Goal: Book appointment/travel/reservation

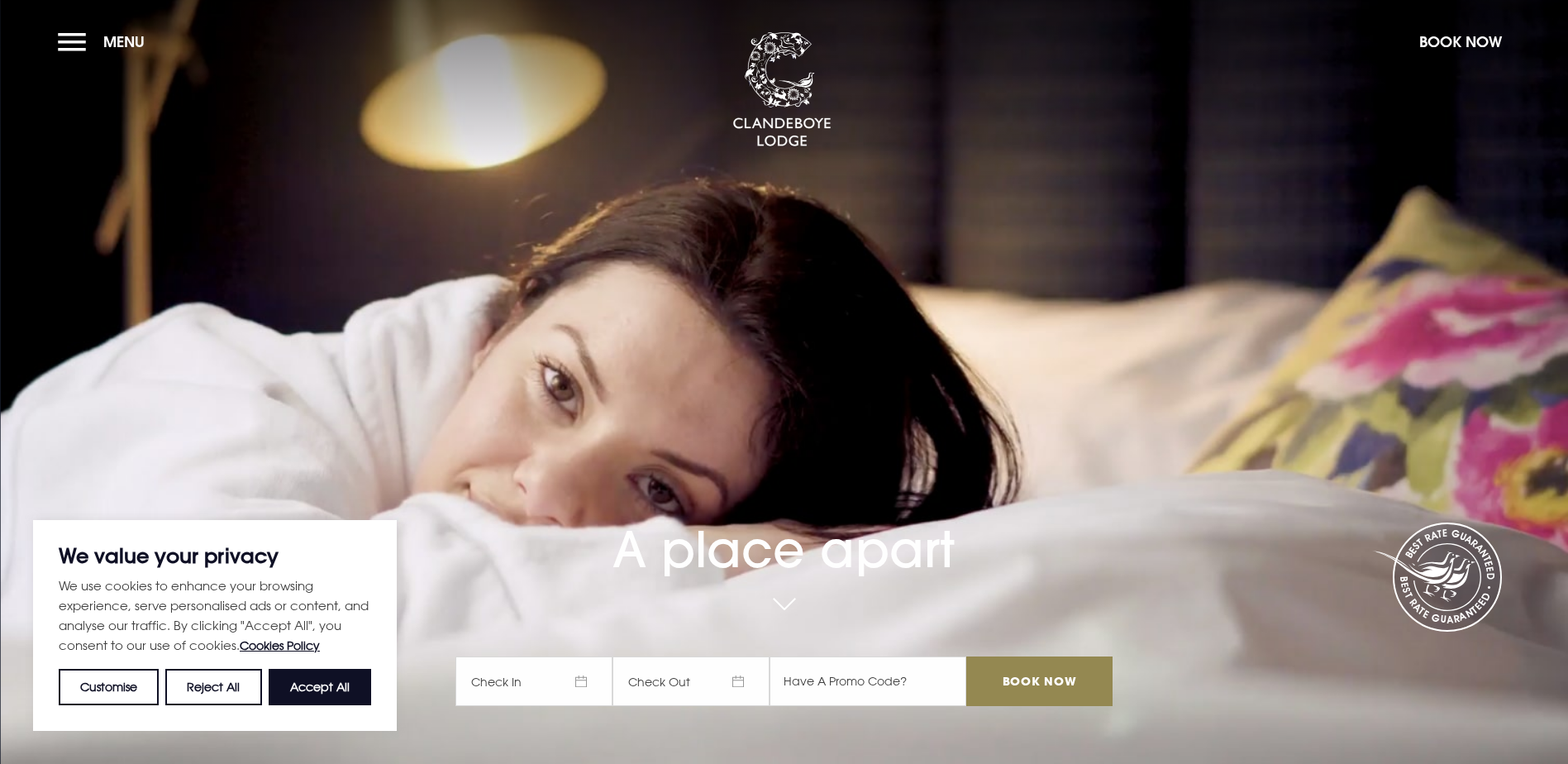
click at [851, 657] on input "text" at bounding box center [868, 682] width 196 height 50
type input "RORY20"
click at [1169, 485] on video "Your browser does not support the video tag." at bounding box center [784, 381] width 1568 height 877
click at [584, 657] on span "Check In" at bounding box center [534, 682] width 157 height 50
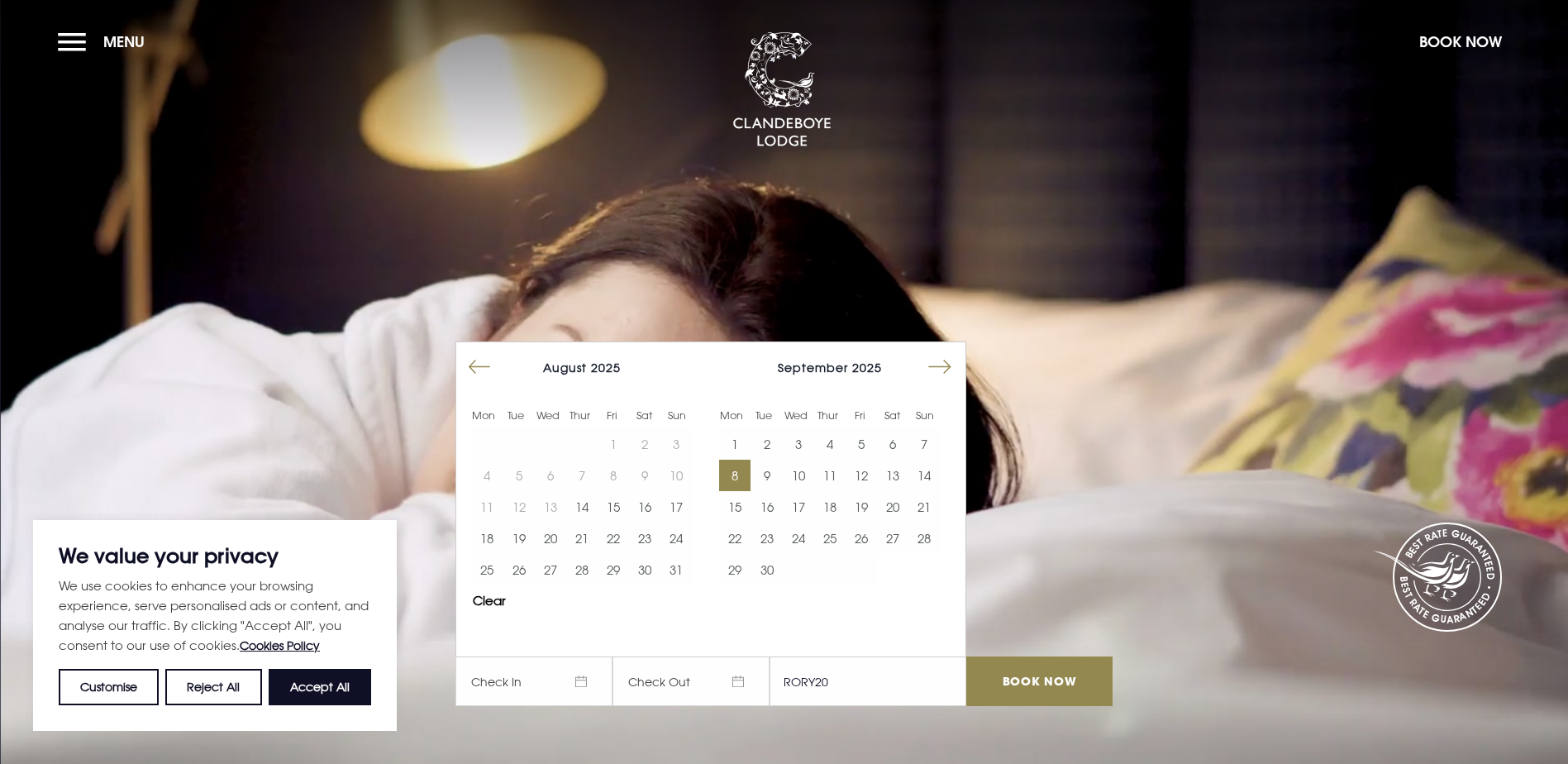
click at [742, 460] on button "8" at bounding box center [735, 475] width 31 height 31
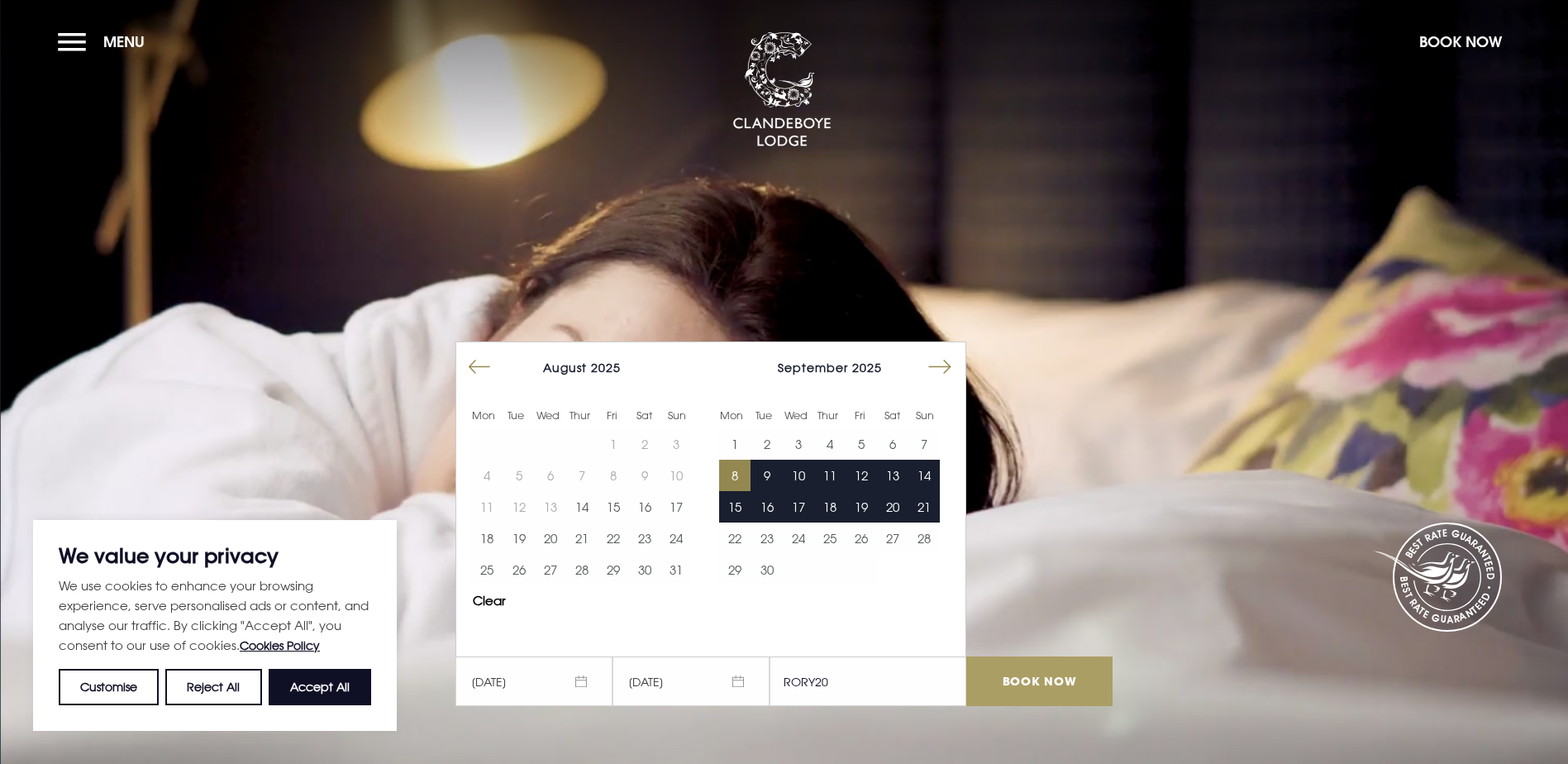
click at [1057, 657] on input "Book Now" at bounding box center [1039, 682] width 145 height 50
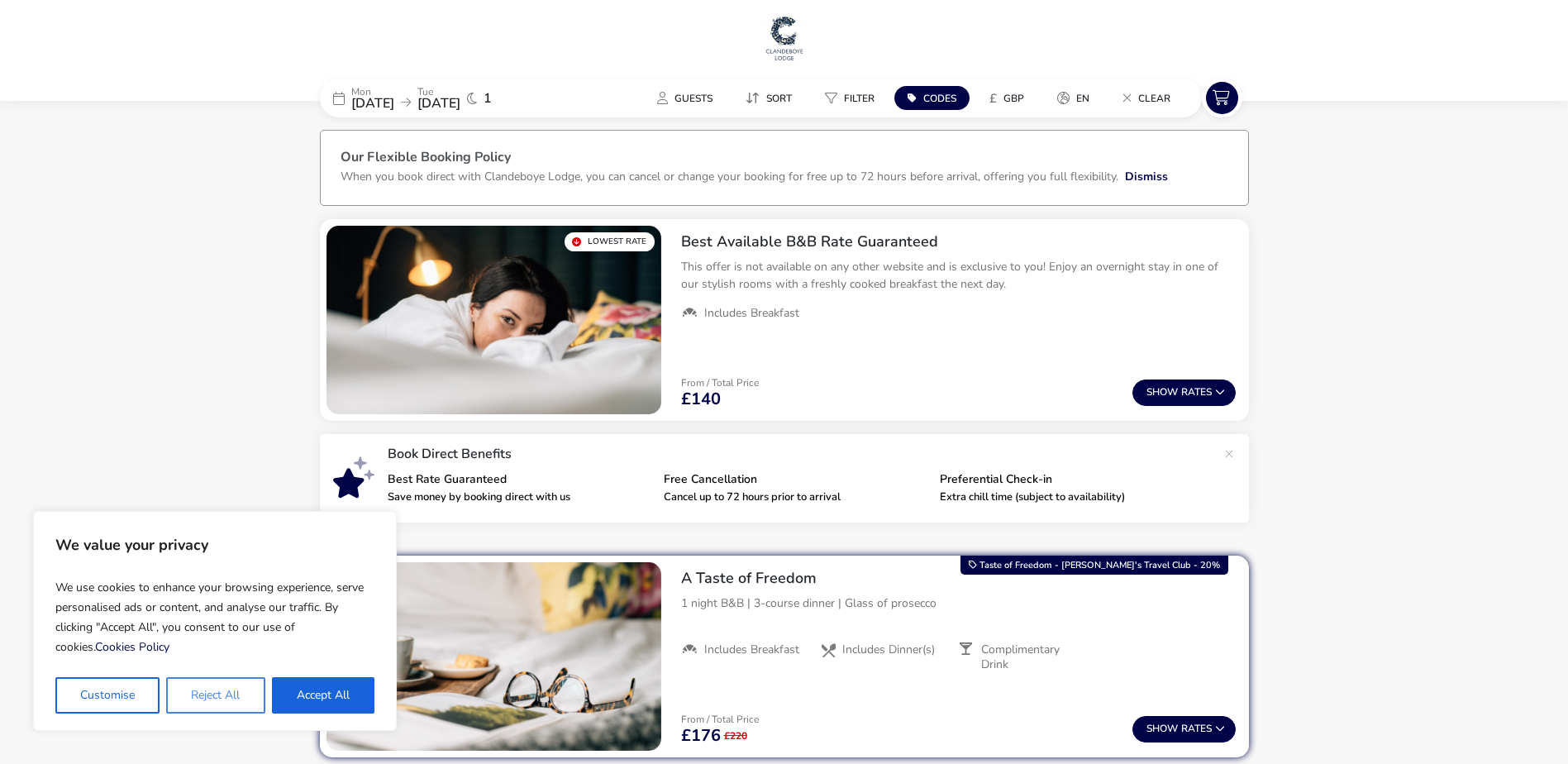
click at [239, 694] on button "Reject All" at bounding box center [215, 695] width 98 height 36
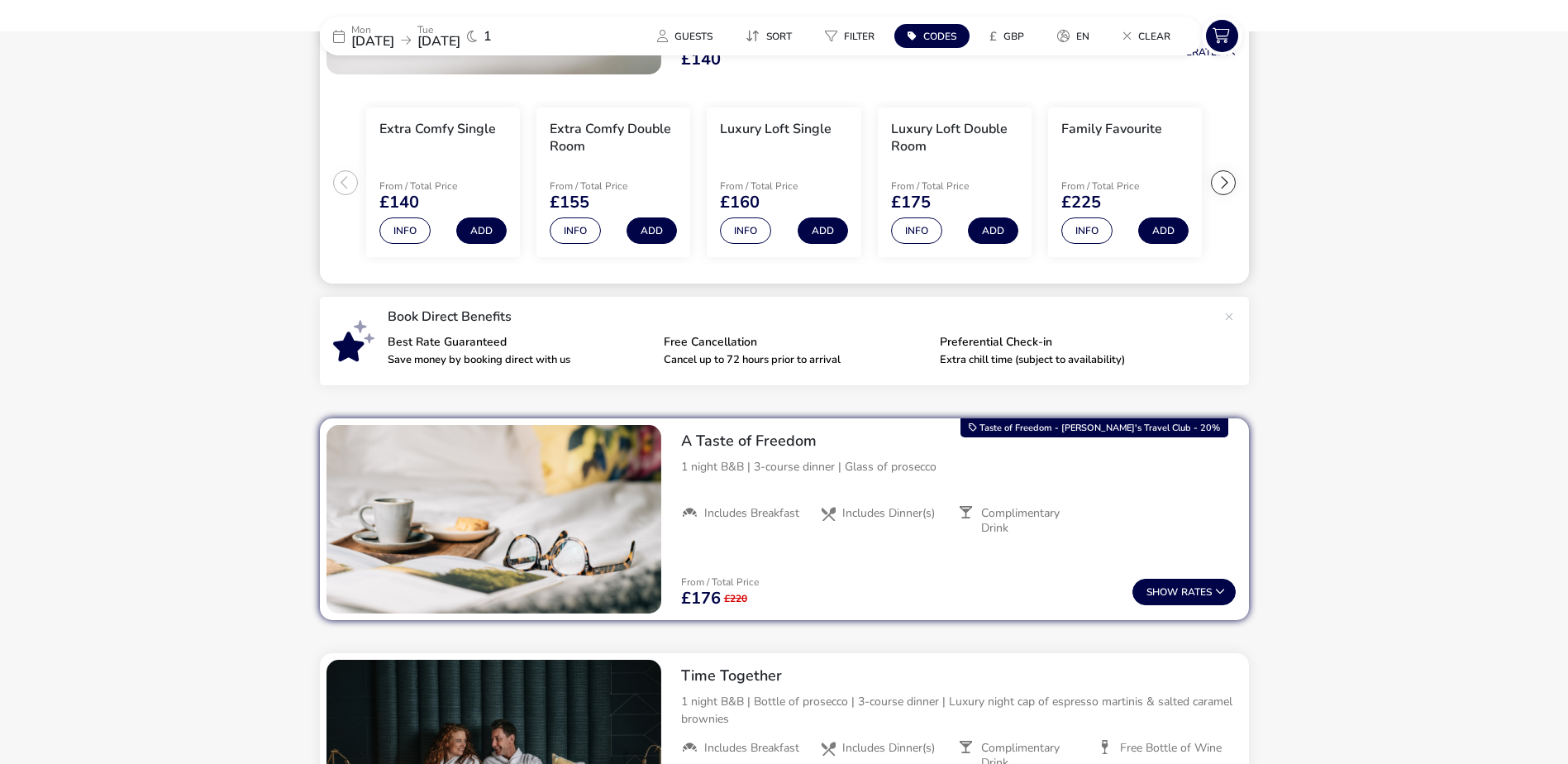
scroll to position [413, 0]
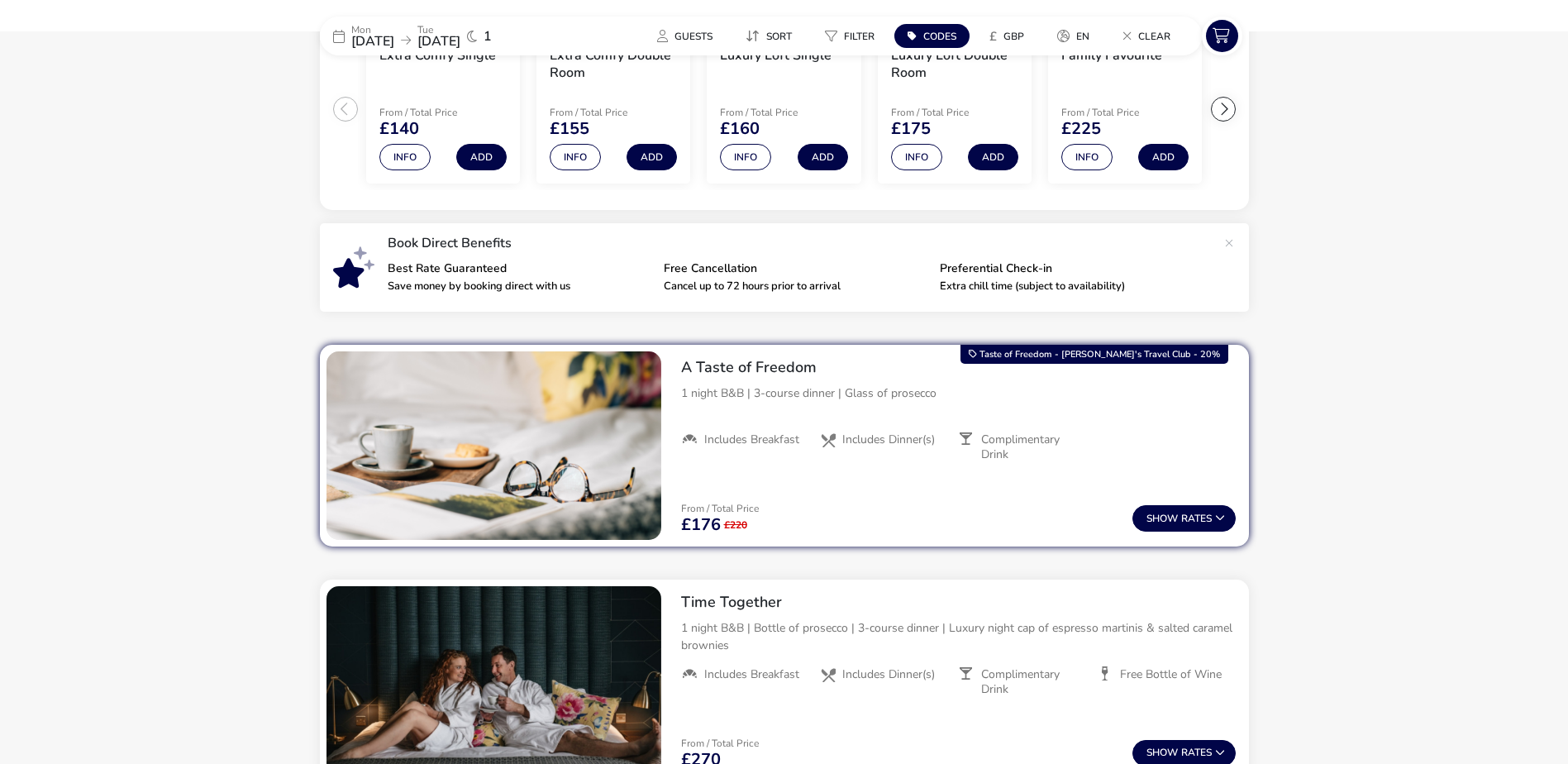
click at [684, 390] on p "1 night B&B | 3-course dinner | Glass of prosecco" at bounding box center [958, 394] width 555 height 18
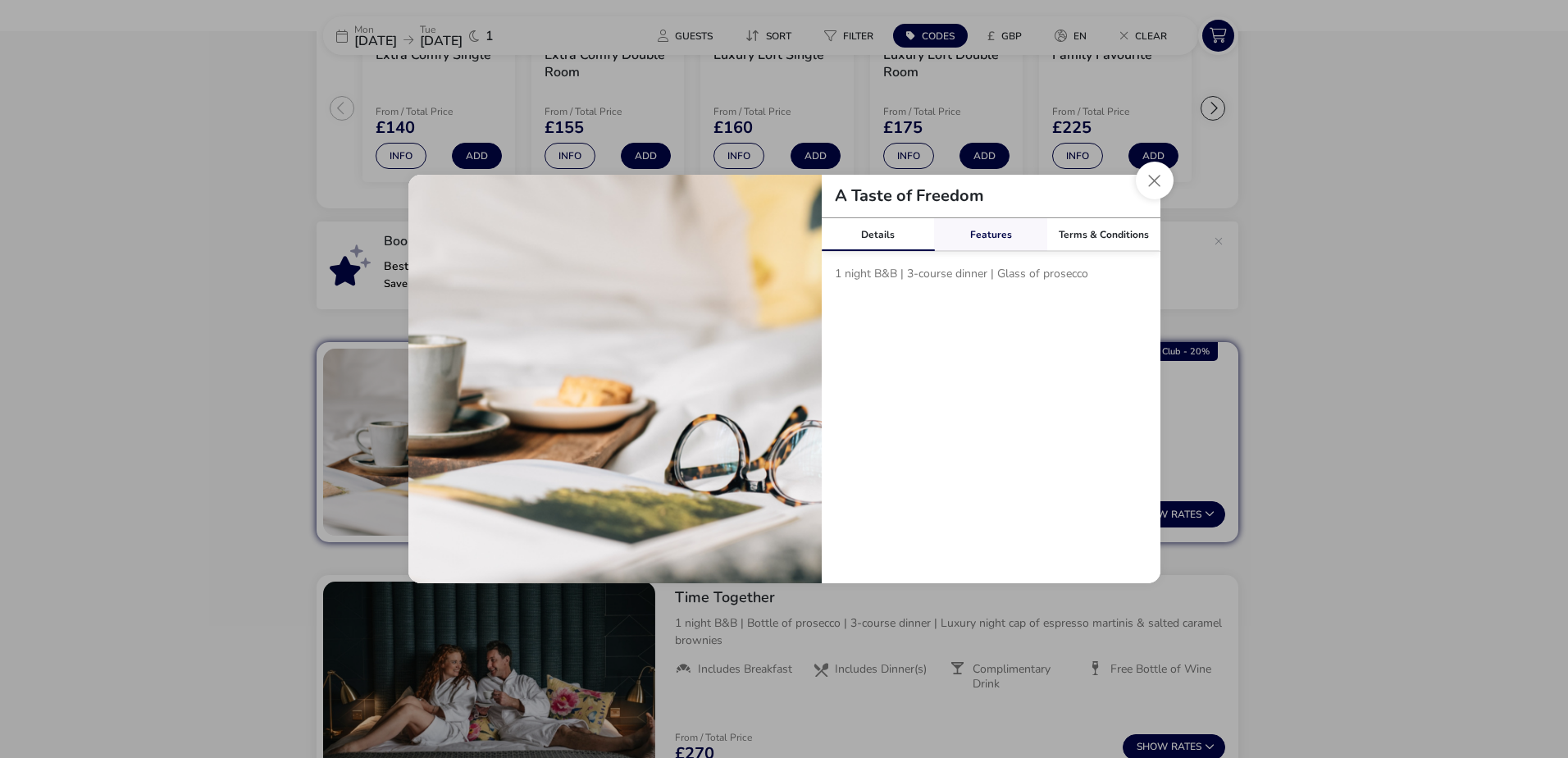
click at [1006, 235] on link "Features" at bounding box center [990, 235] width 113 height 33
click at [1137, 234] on link "Terms & Conditions" at bounding box center [1103, 235] width 113 height 33
click at [1155, 184] on button "Close modal" at bounding box center [1154, 180] width 38 height 38
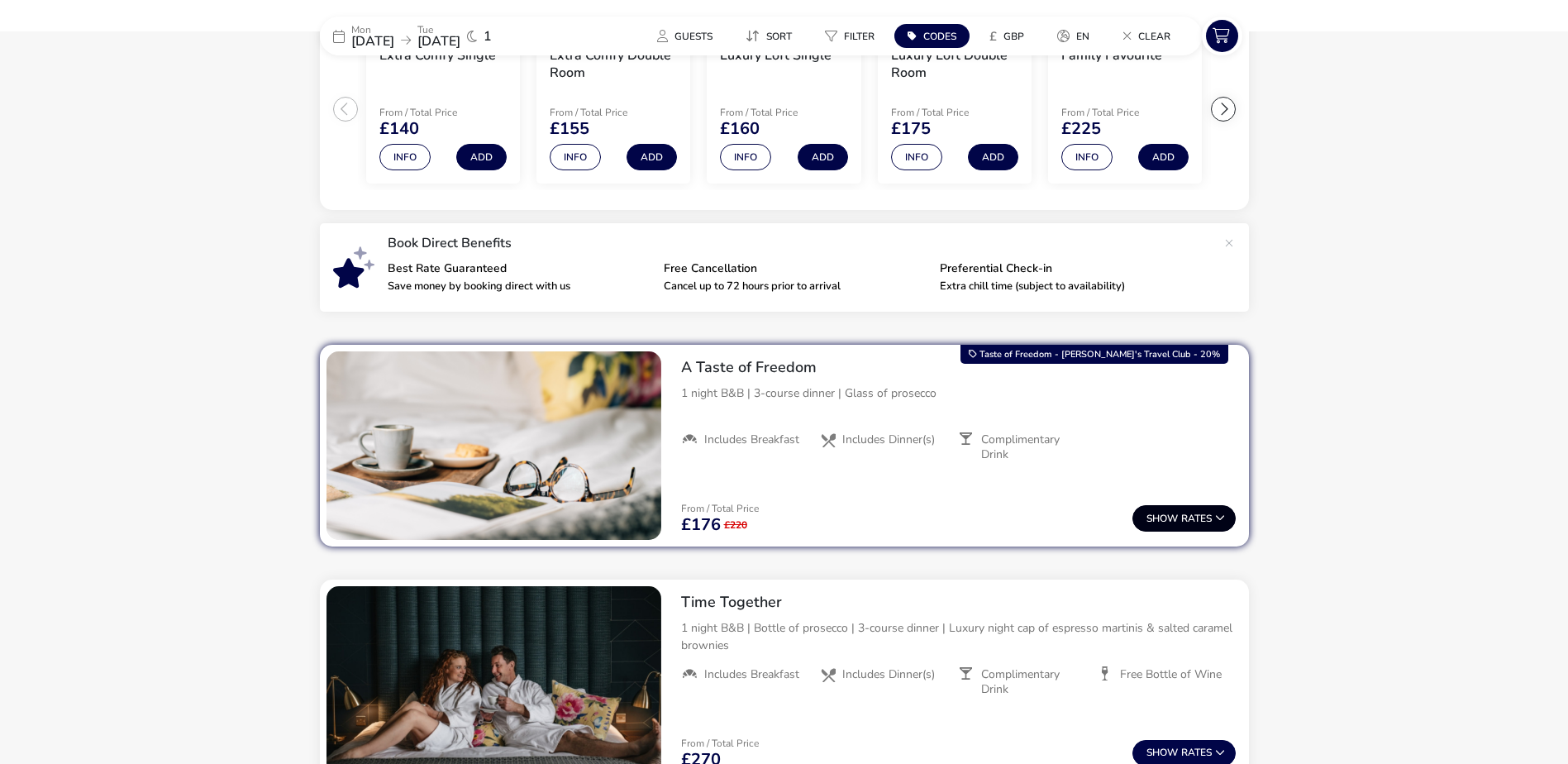
click at [1167, 518] on span "Show" at bounding box center [1163, 518] width 34 height 11
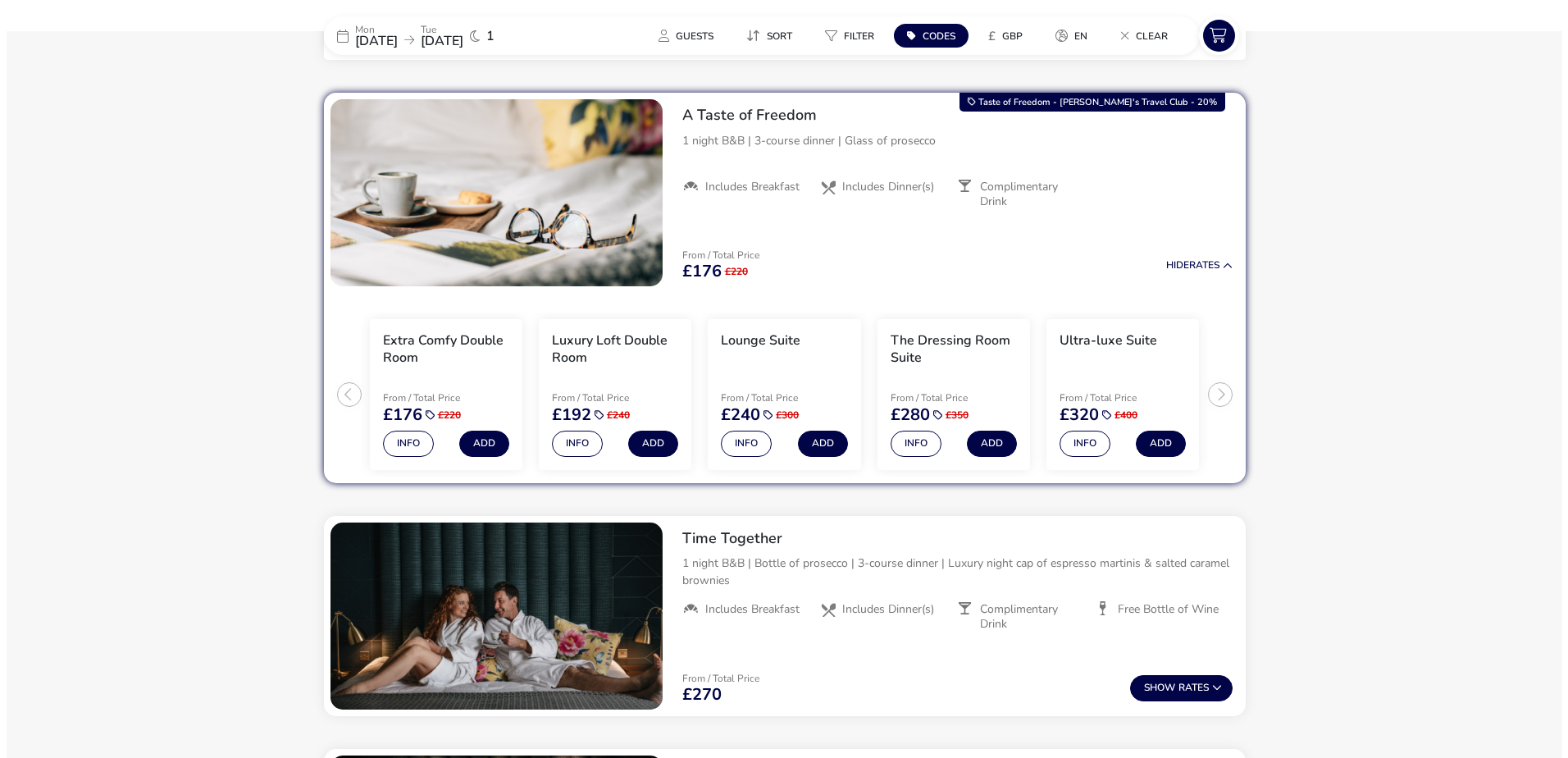
scroll to position [670, 0]
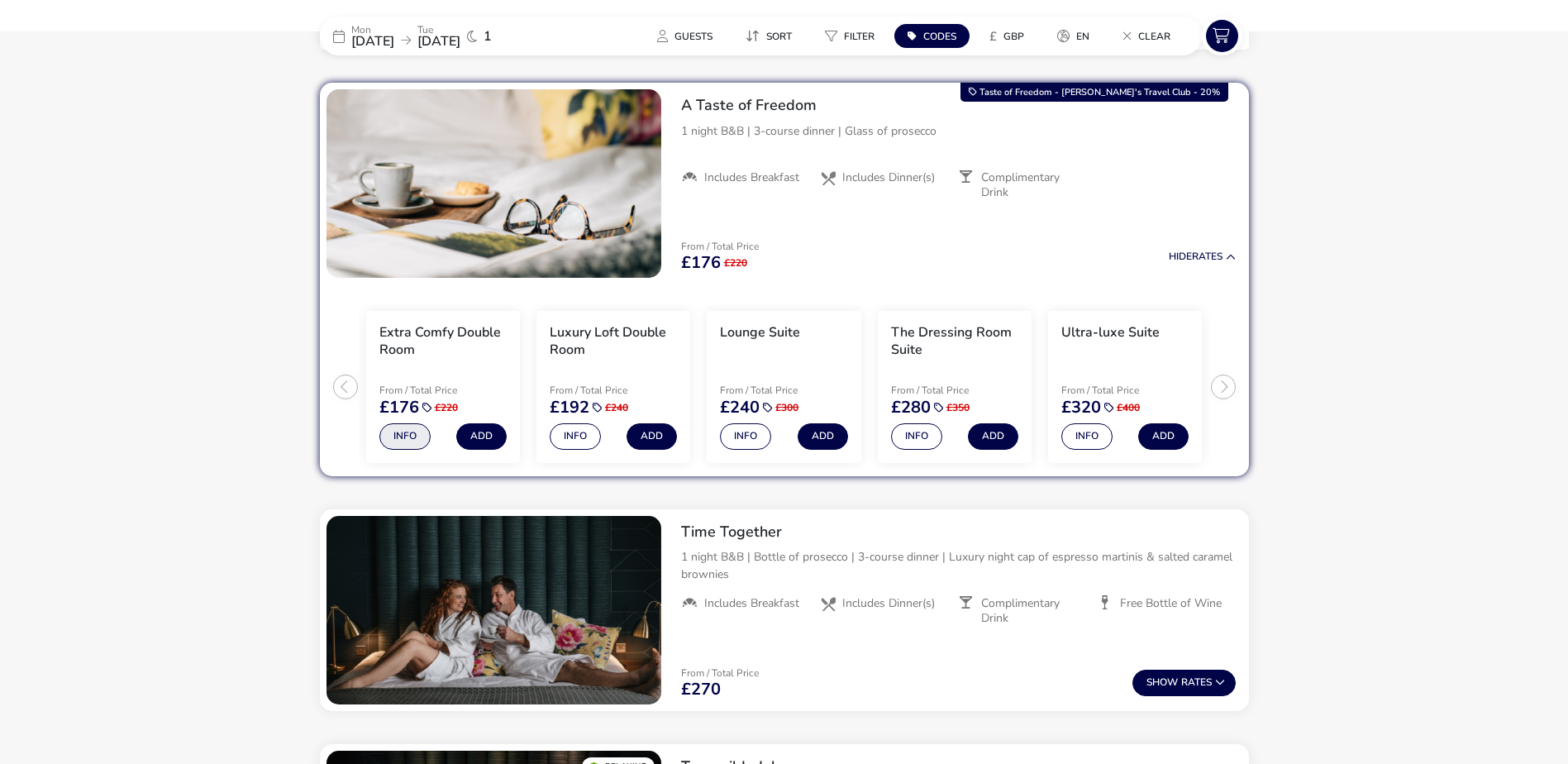
click at [409, 437] on button "Info" at bounding box center [405, 436] width 51 height 27
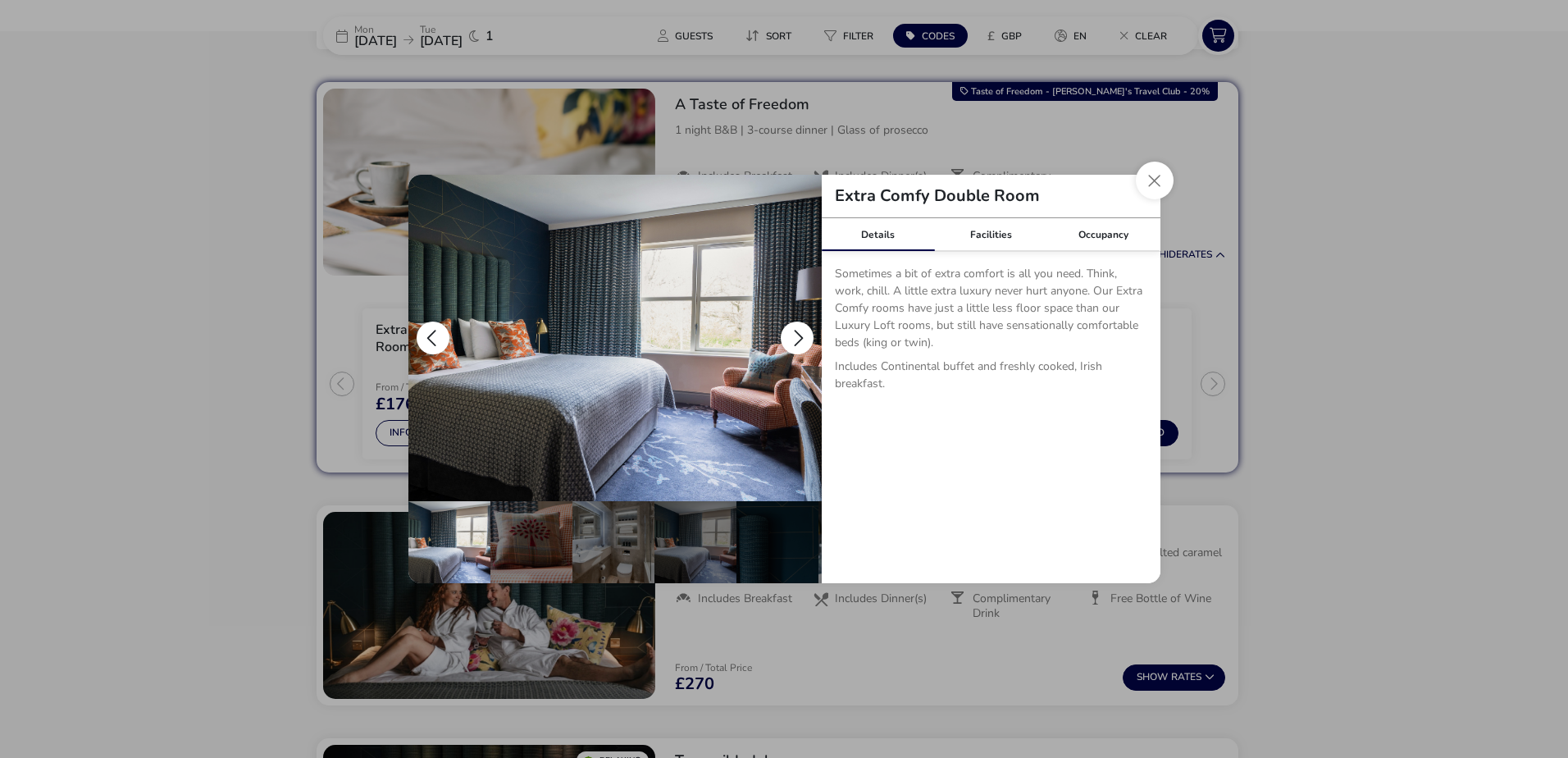
click at [698, 346] on img "details" at bounding box center [615, 337] width 413 height 326
click at [802, 333] on button "details" at bounding box center [798, 338] width 33 height 33
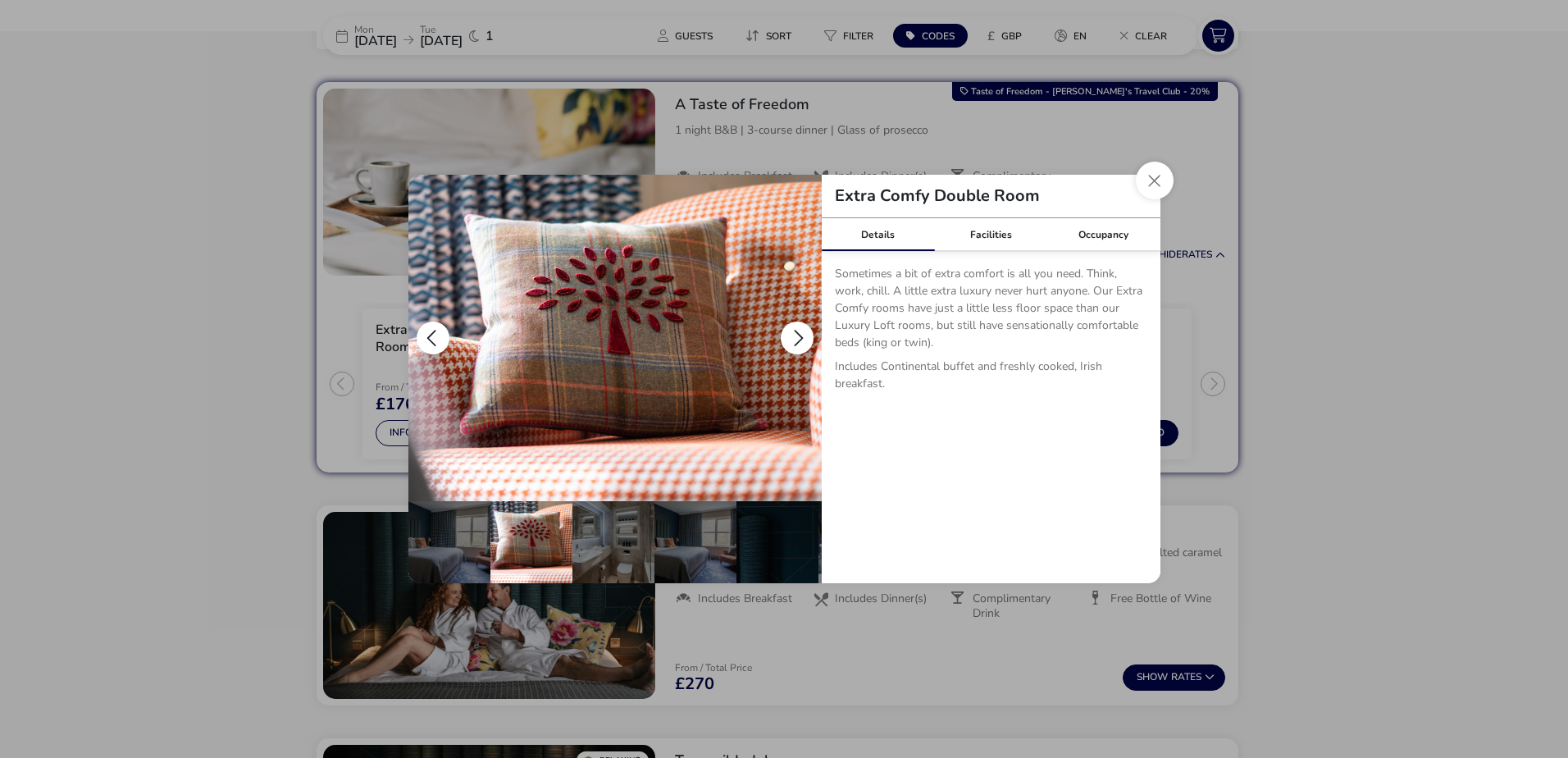
click at [802, 333] on button "details" at bounding box center [798, 338] width 33 height 33
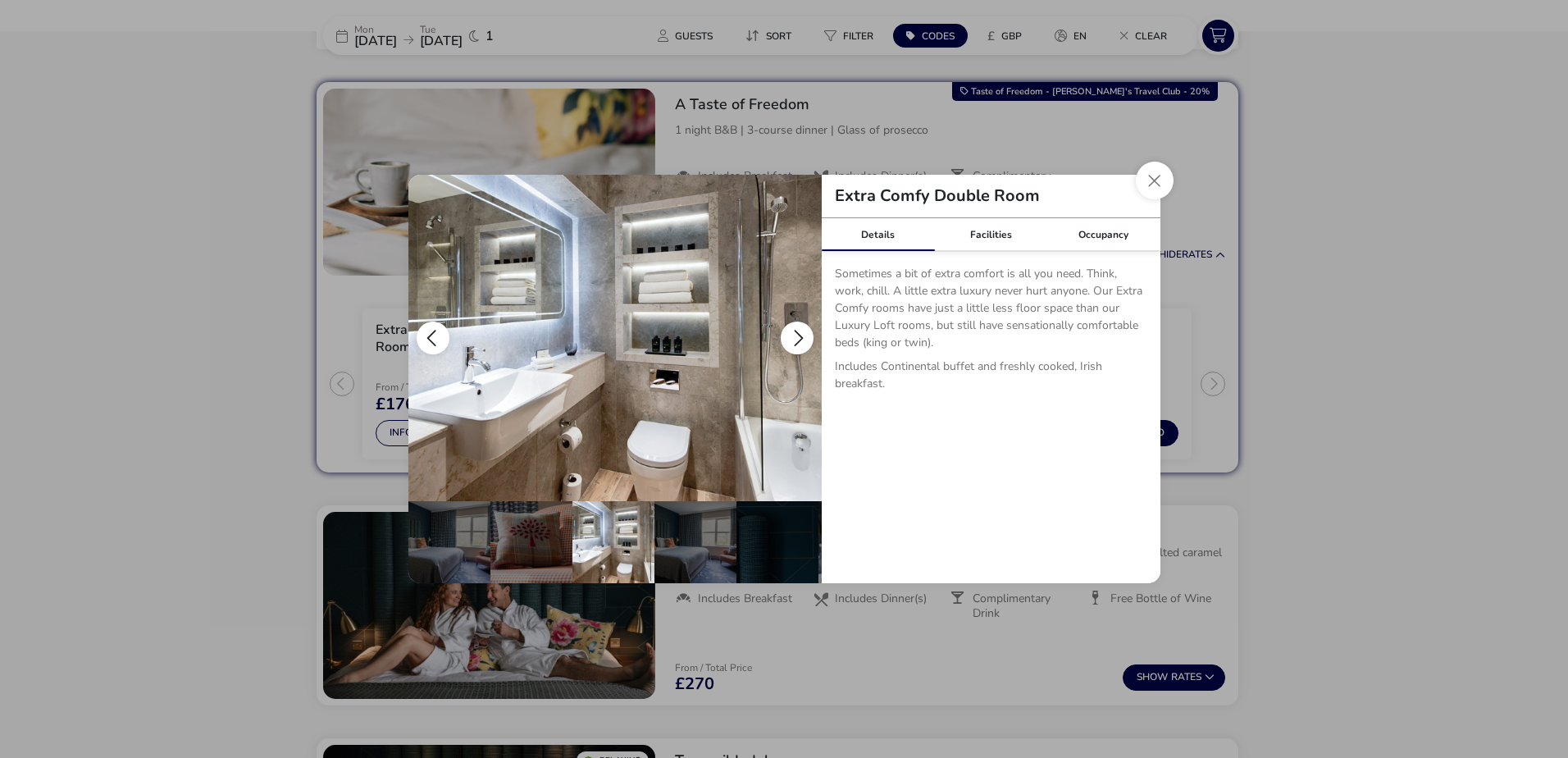
scroll to position [0, 82]
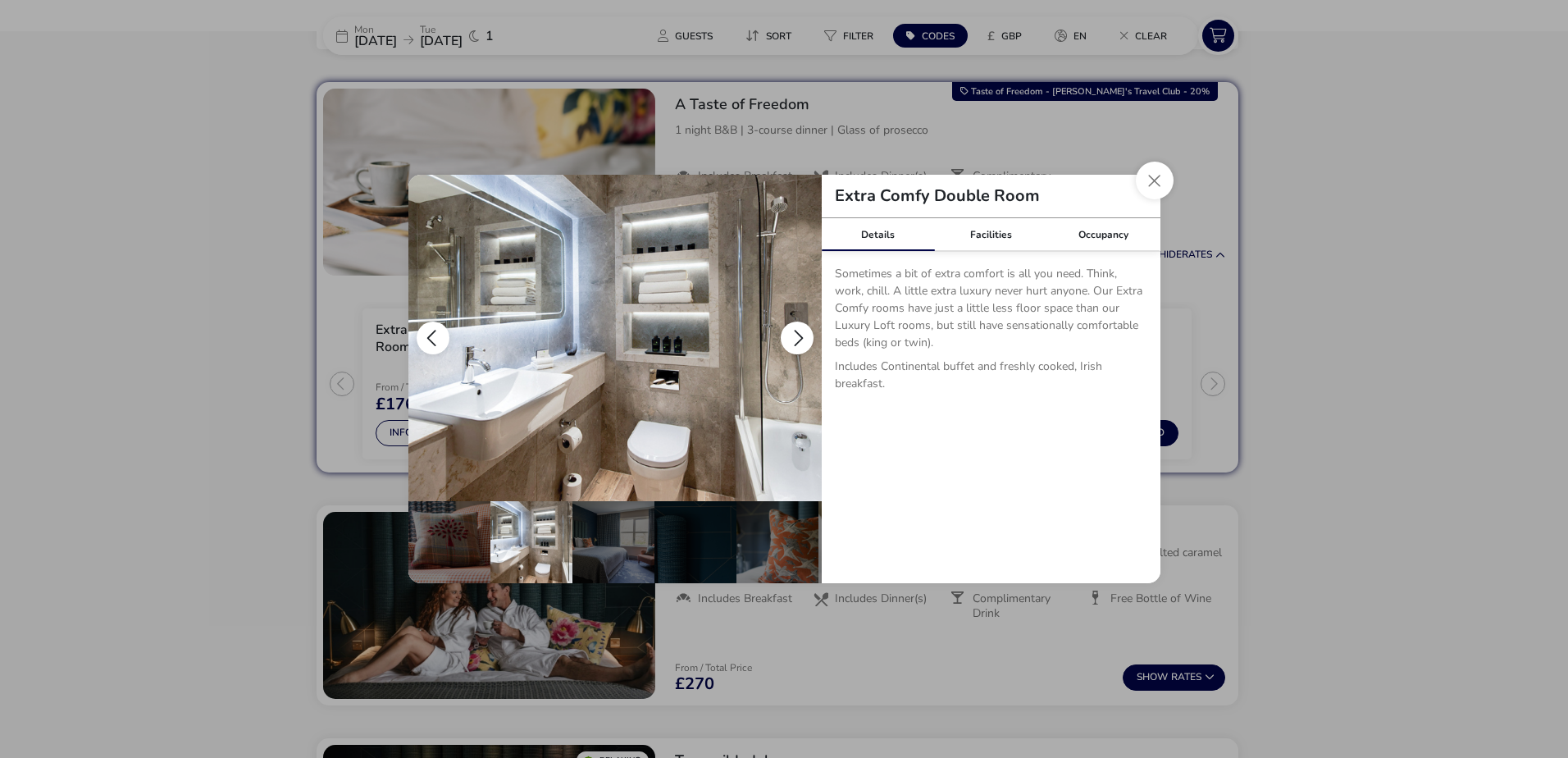
click at [802, 333] on button "details" at bounding box center [798, 338] width 33 height 33
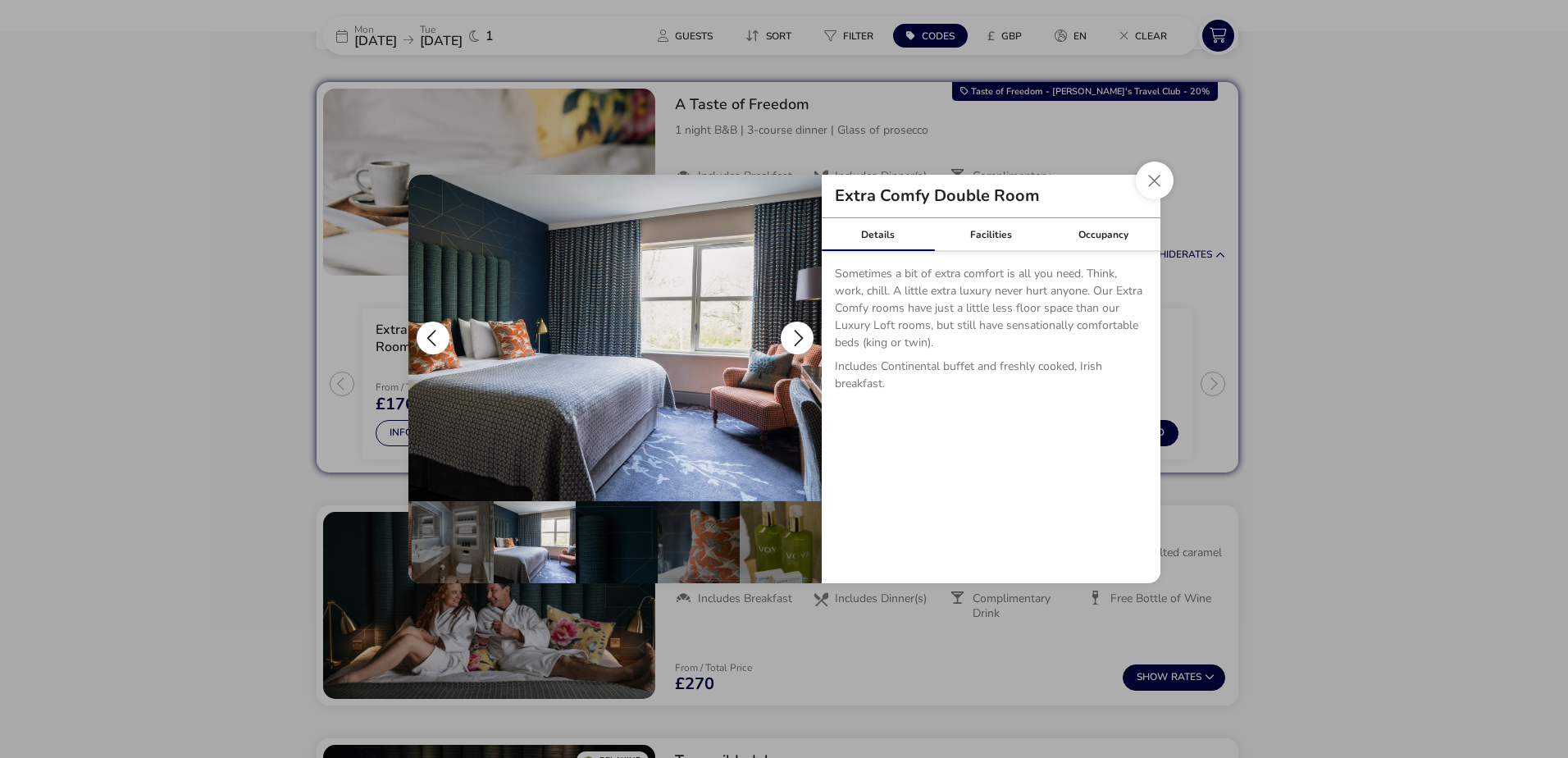
click at [802, 333] on button "details" at bounding box center [798, 338] width 33 height 33
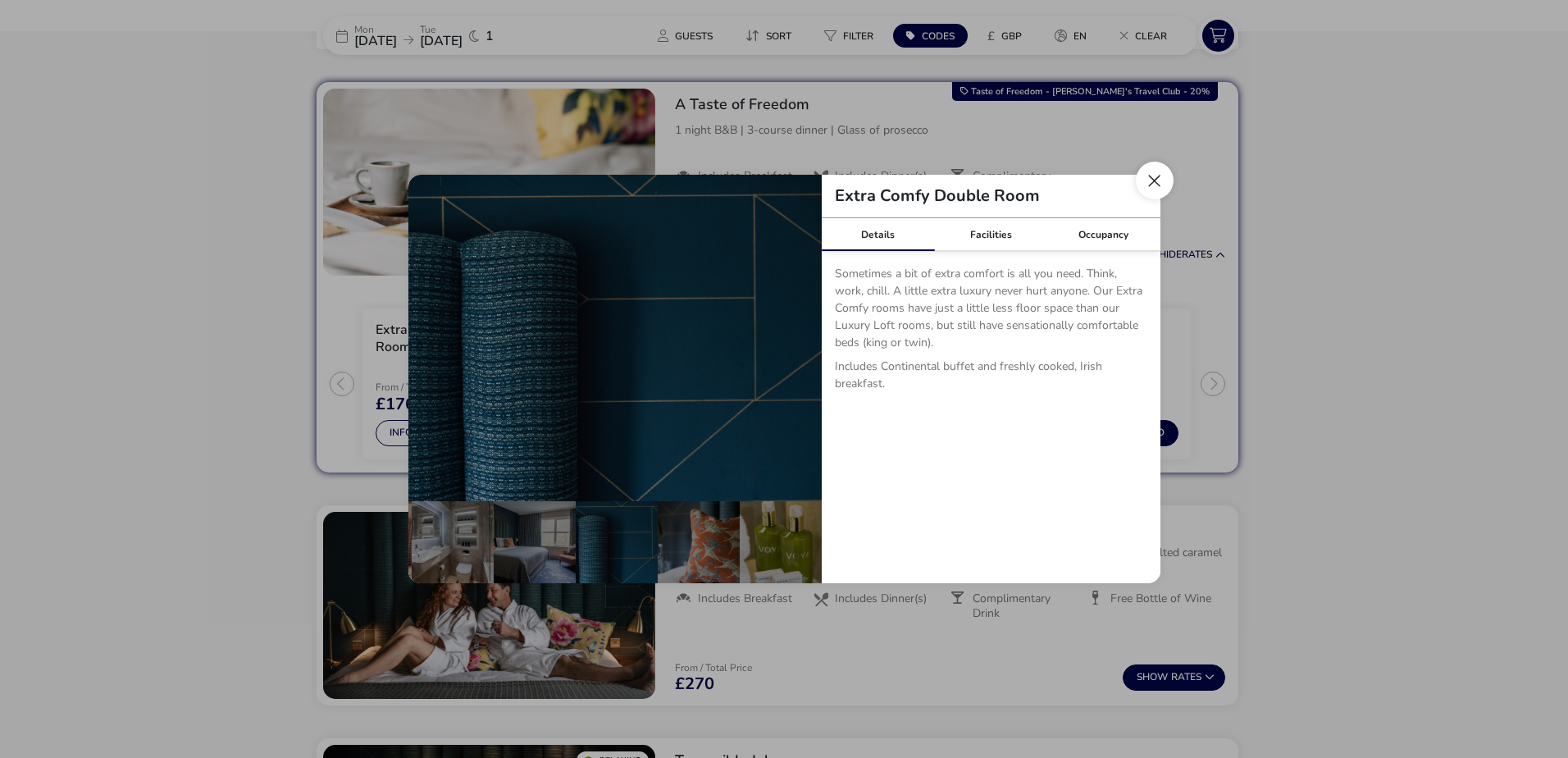
click at [1156, 183] on button "Close dialog" at bounding box center [1154, 180] width 38 height 38
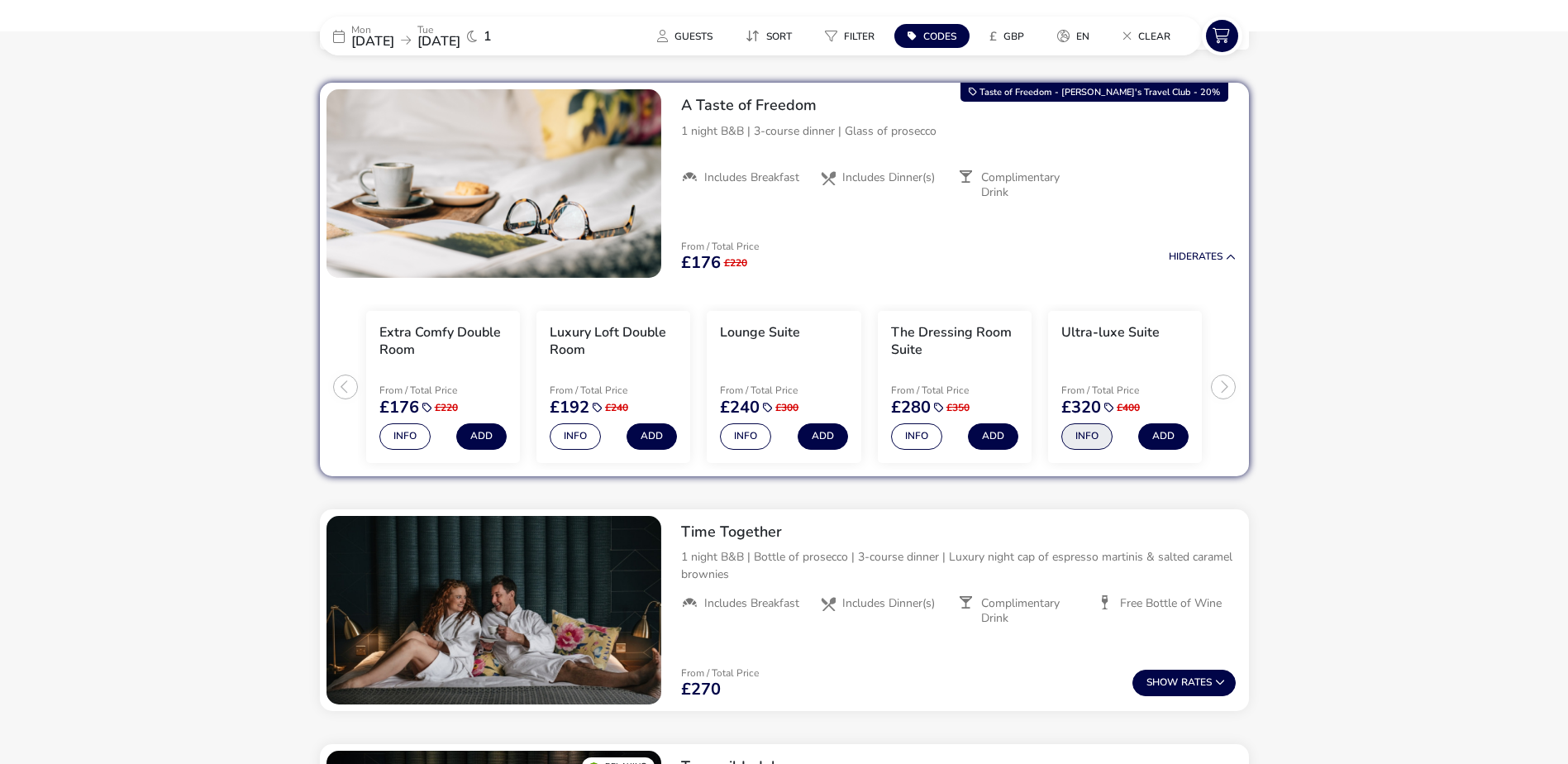
click at [1095, 437] on button "Info" at bounding box center [1087, 436] width 51 height 27
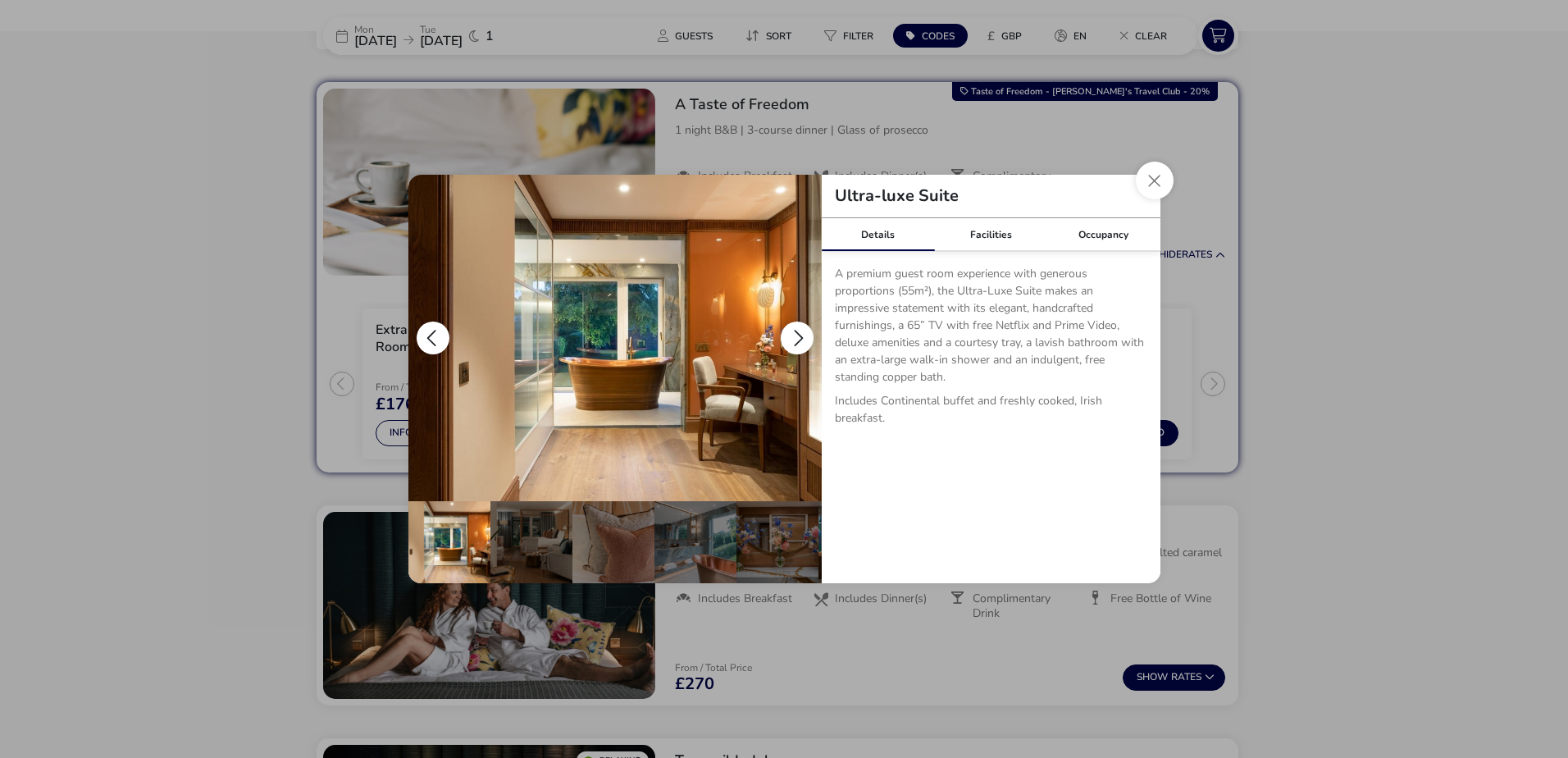
click at [803, 329] on button "details" at bounding box center [798, 338] width 33 height 33
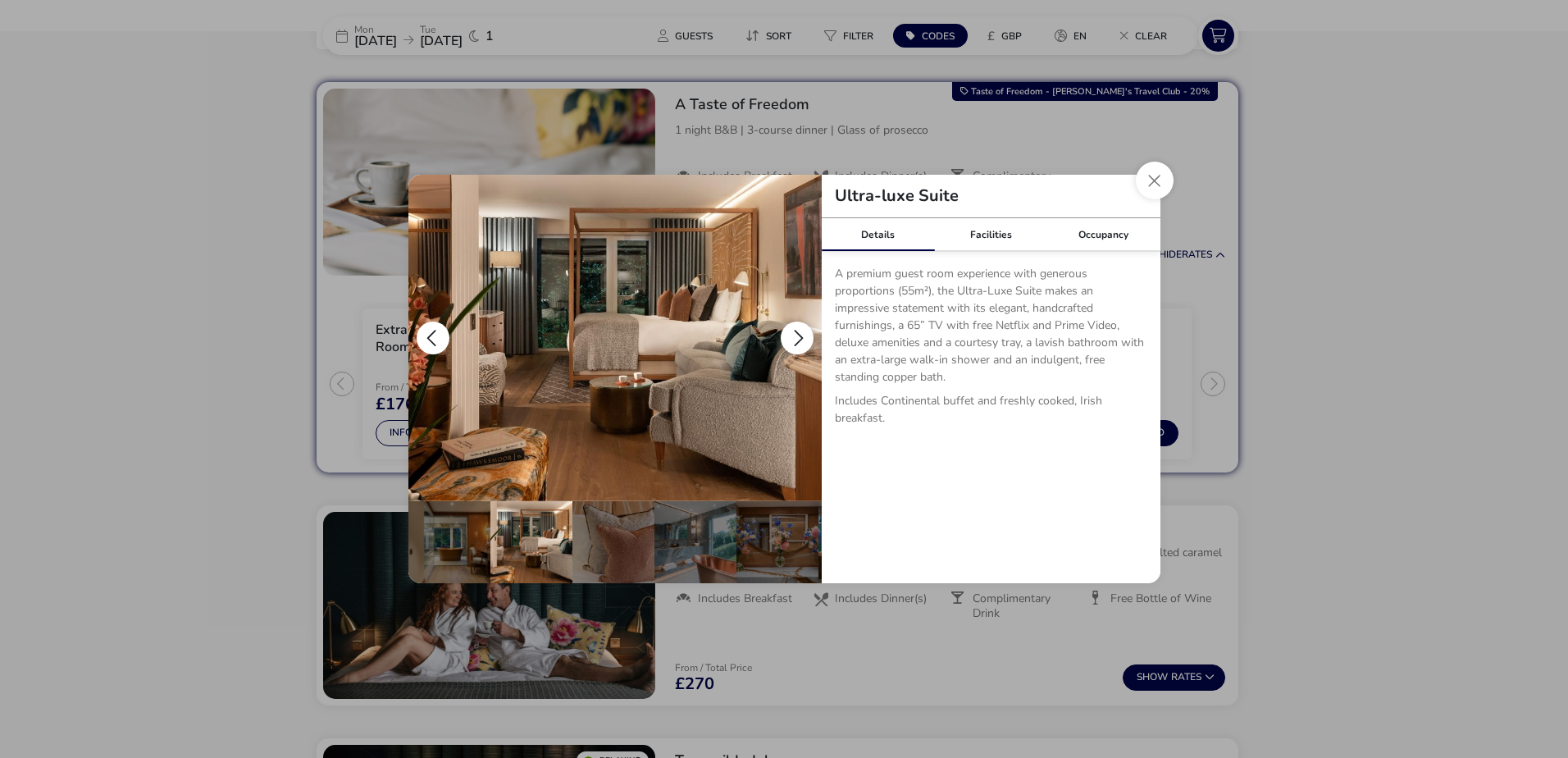
click at [632, 350] on img "details" at bounding box center [615, 337] width 413 height 326
click at [796, 329] on button "details" at bounding box center [798, 338] width 33 height 33
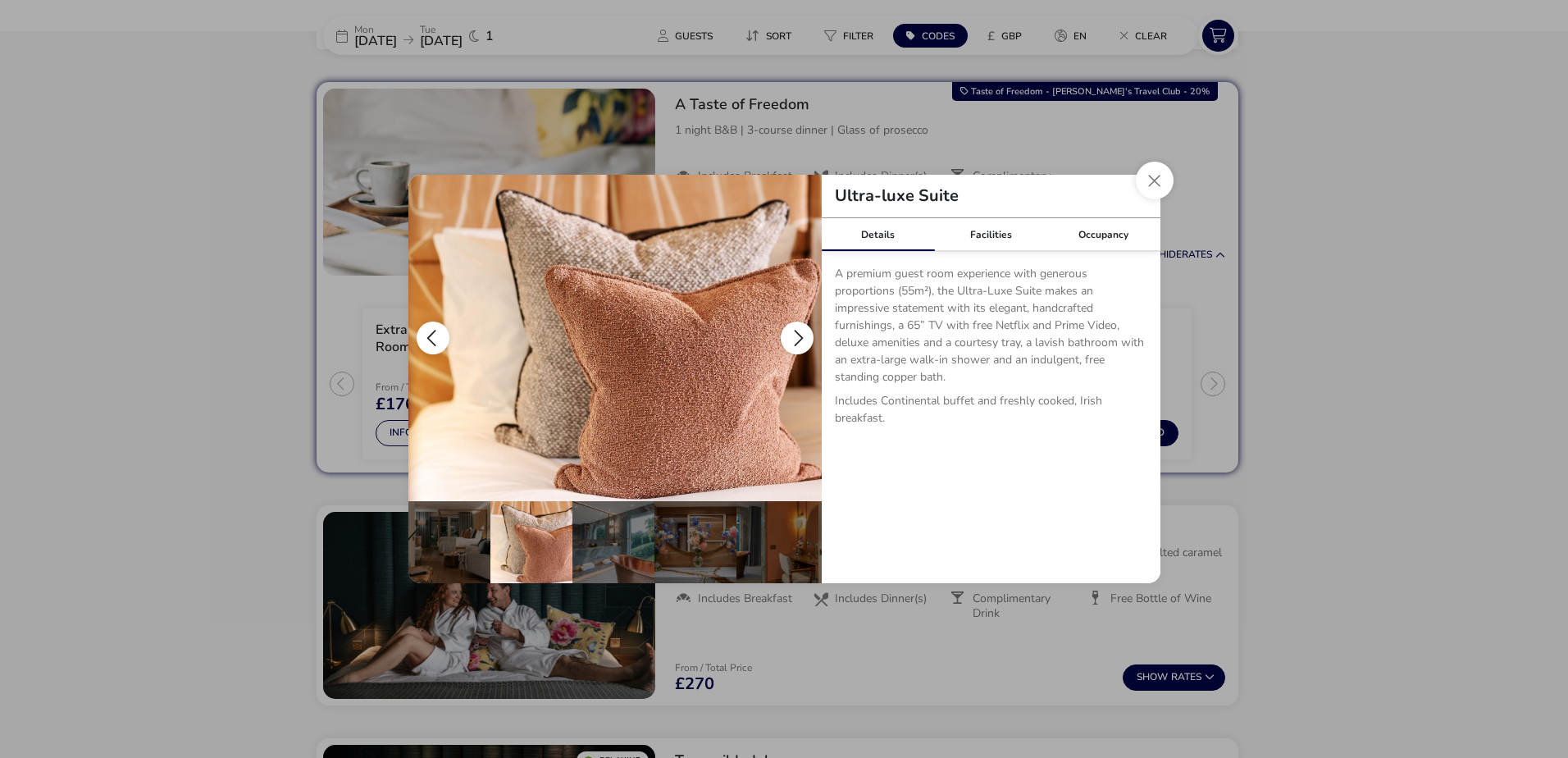
click at [796, 329] on button "details" at bounding box center [798, 338] width 33 height 33
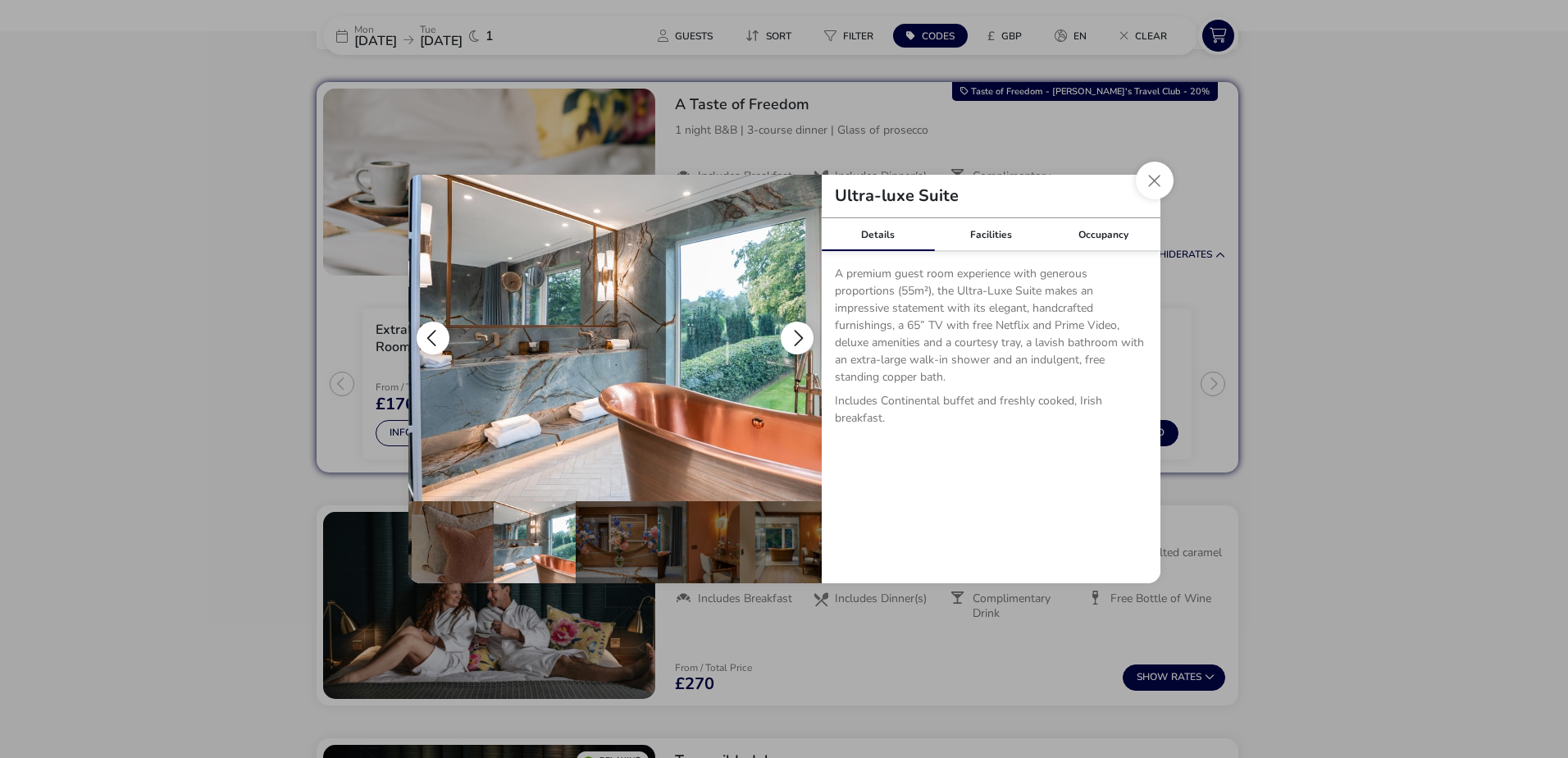
click at [796, 329] on button "details" at bounding box center [798, 338] width 33 height 33
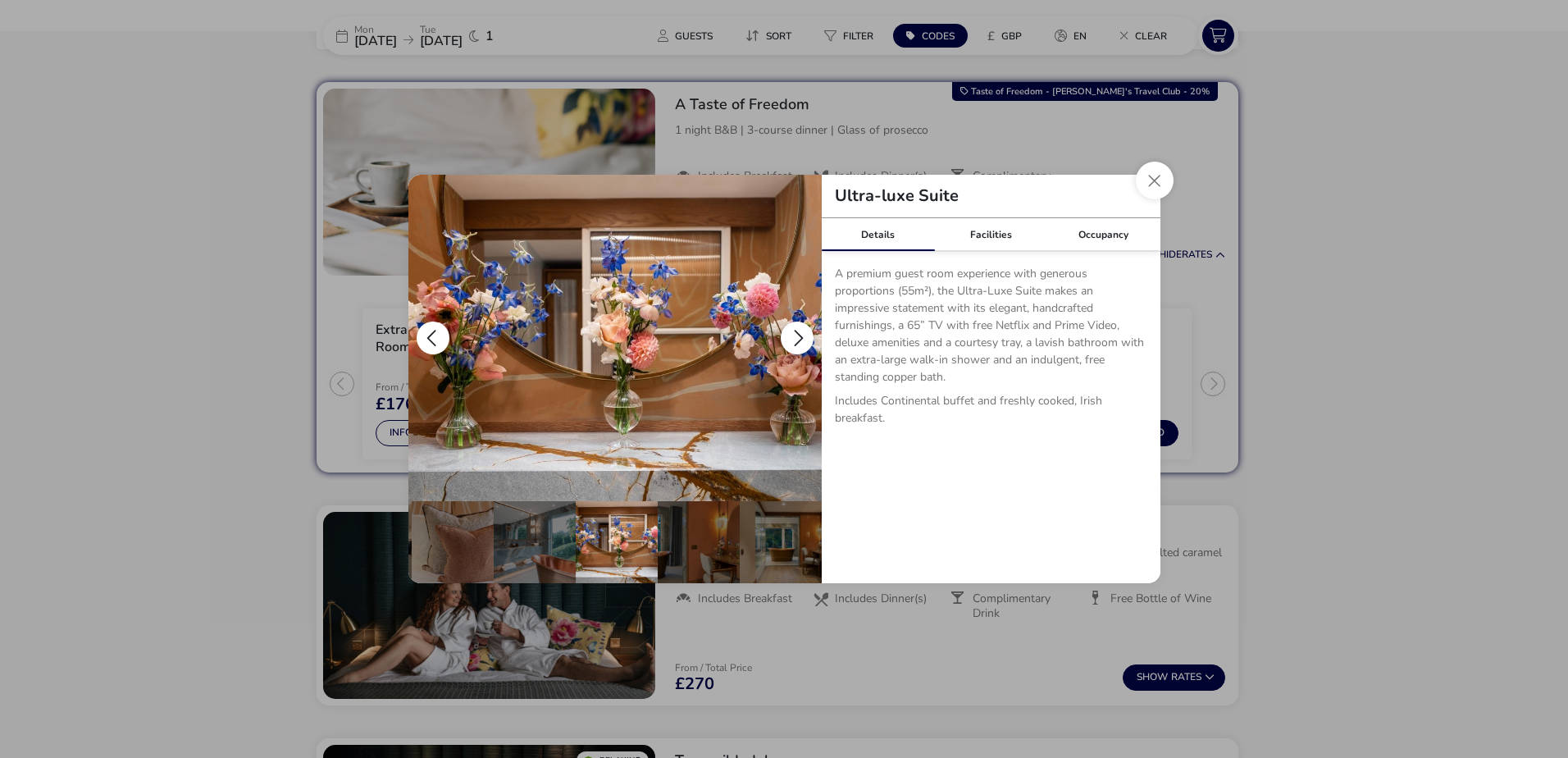
click at [796, 329] on button "details" at bounding box center [798, 338] width 33 height 33
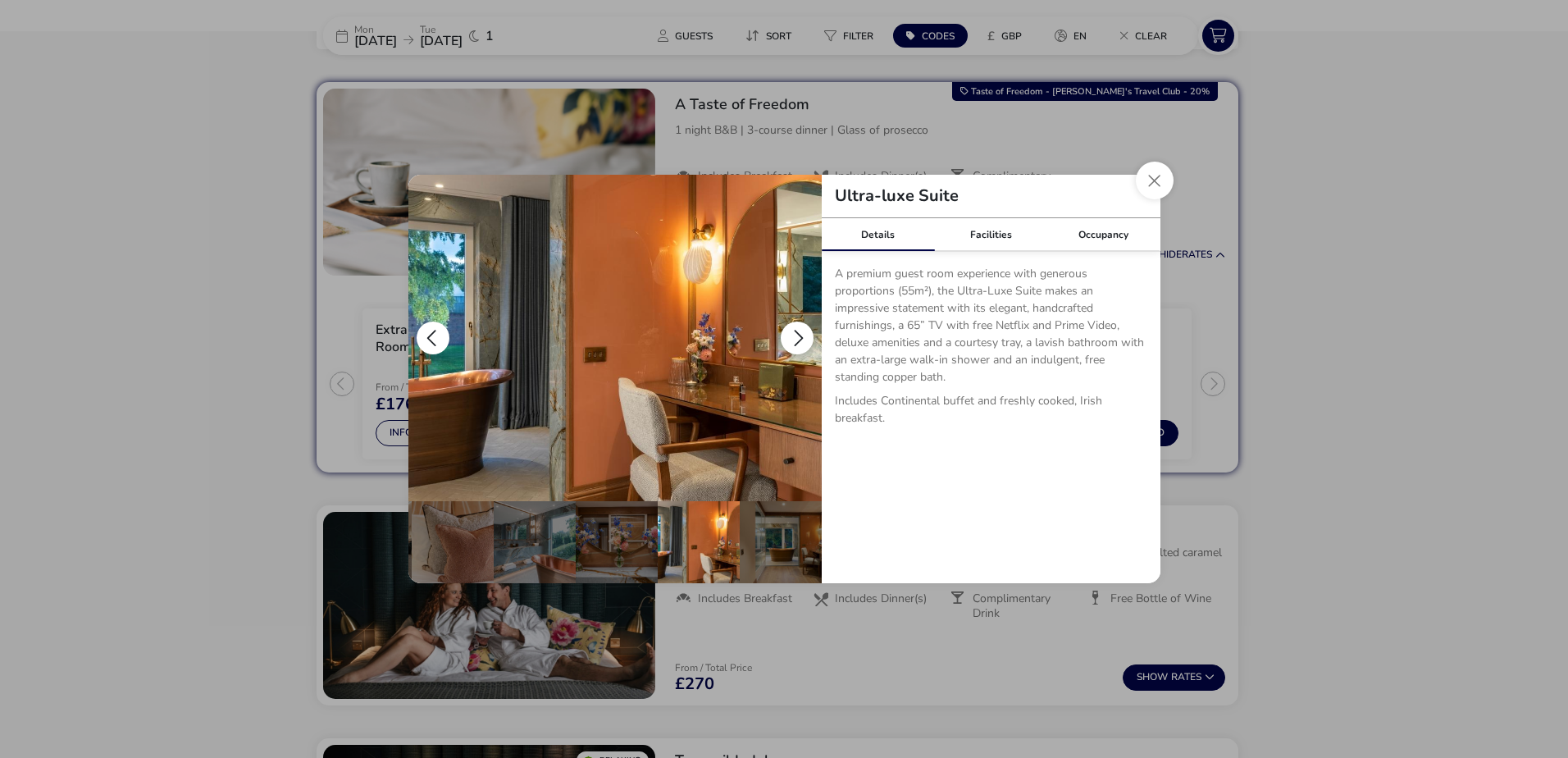
click at [796, 329] on button "details" at bounding box center [798, 338] width 33 height 33
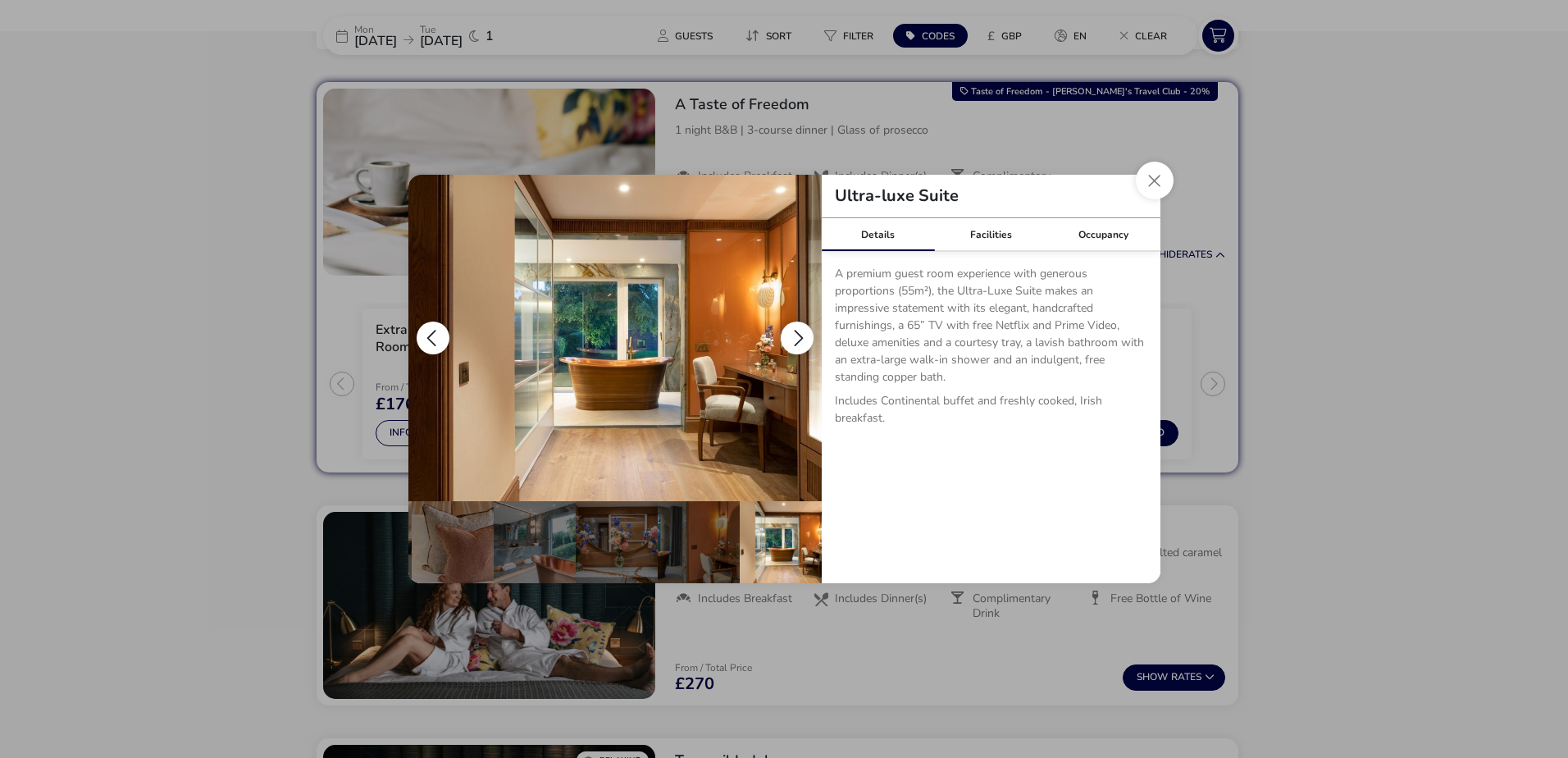
click at [796, 329] on button "details" at bounding box center [798, 338] width 33 height 33
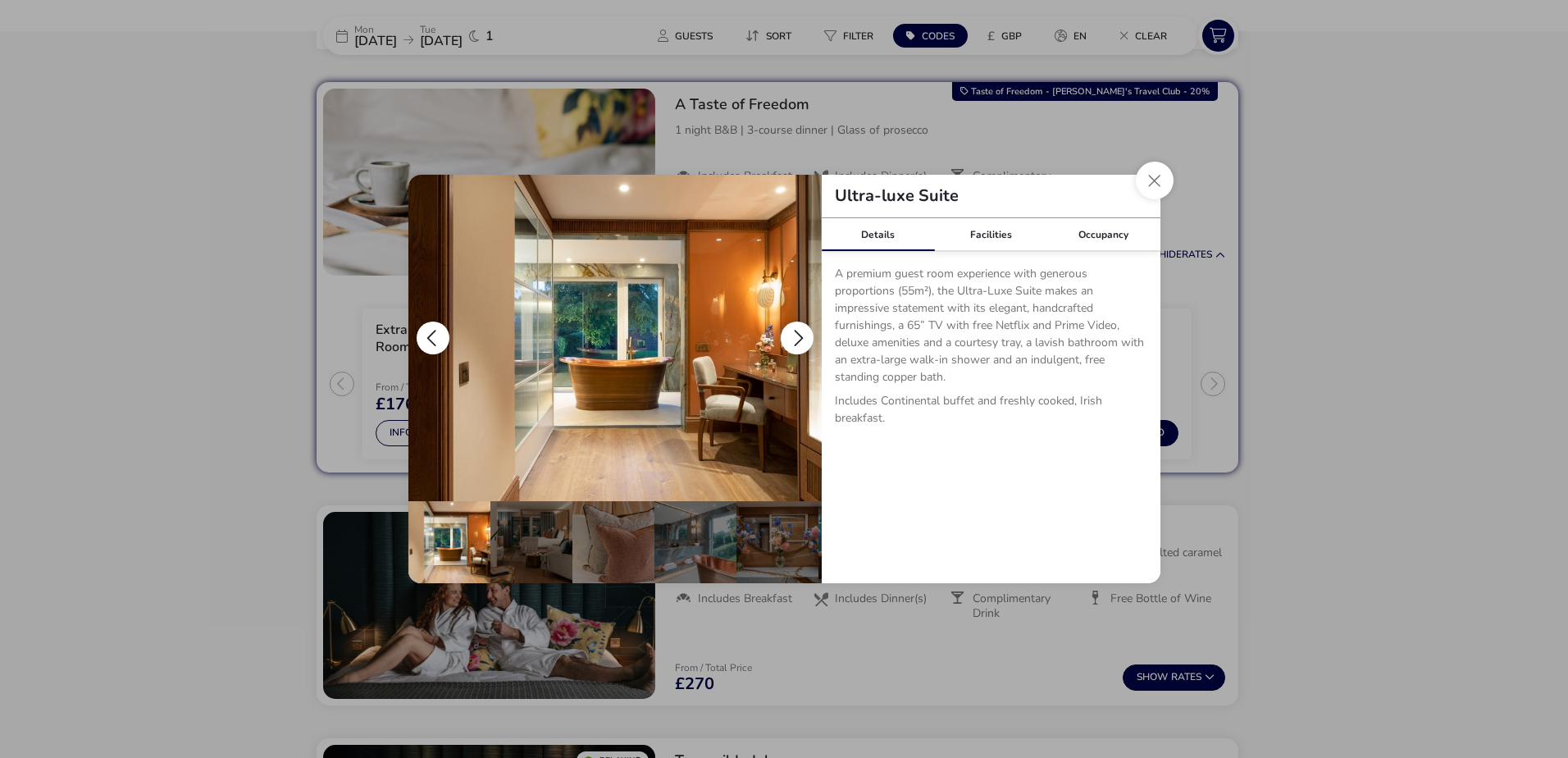
click at [796, 329] on button "details" at bounding box center [798, 338] width 33 height 33
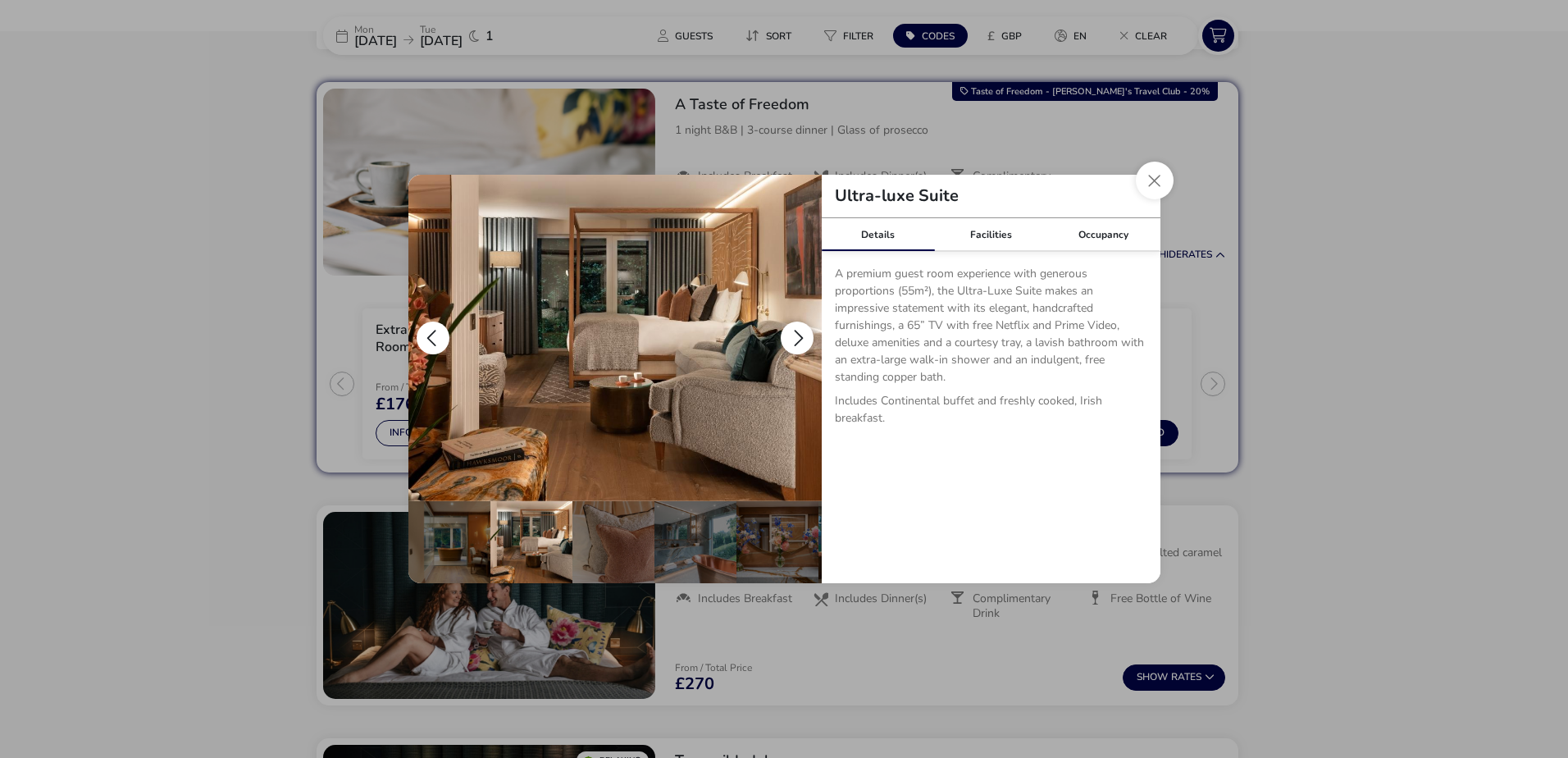
click at [796, 329] on button "details" at bounding box center [798, 338] width 33 height 33
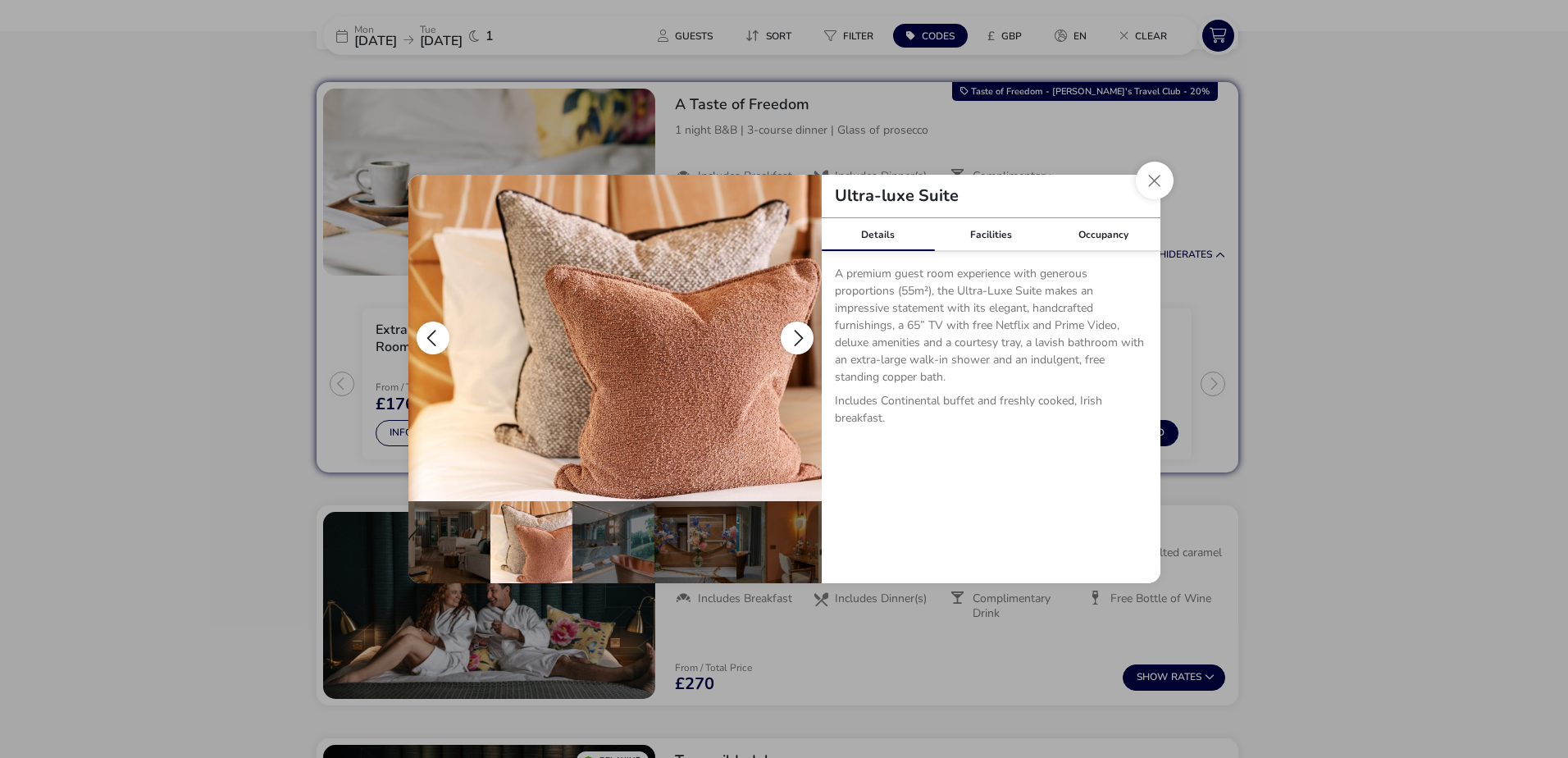
click at [796, 329] on button "details" at bounding box center [798, 338] width 33 height 33
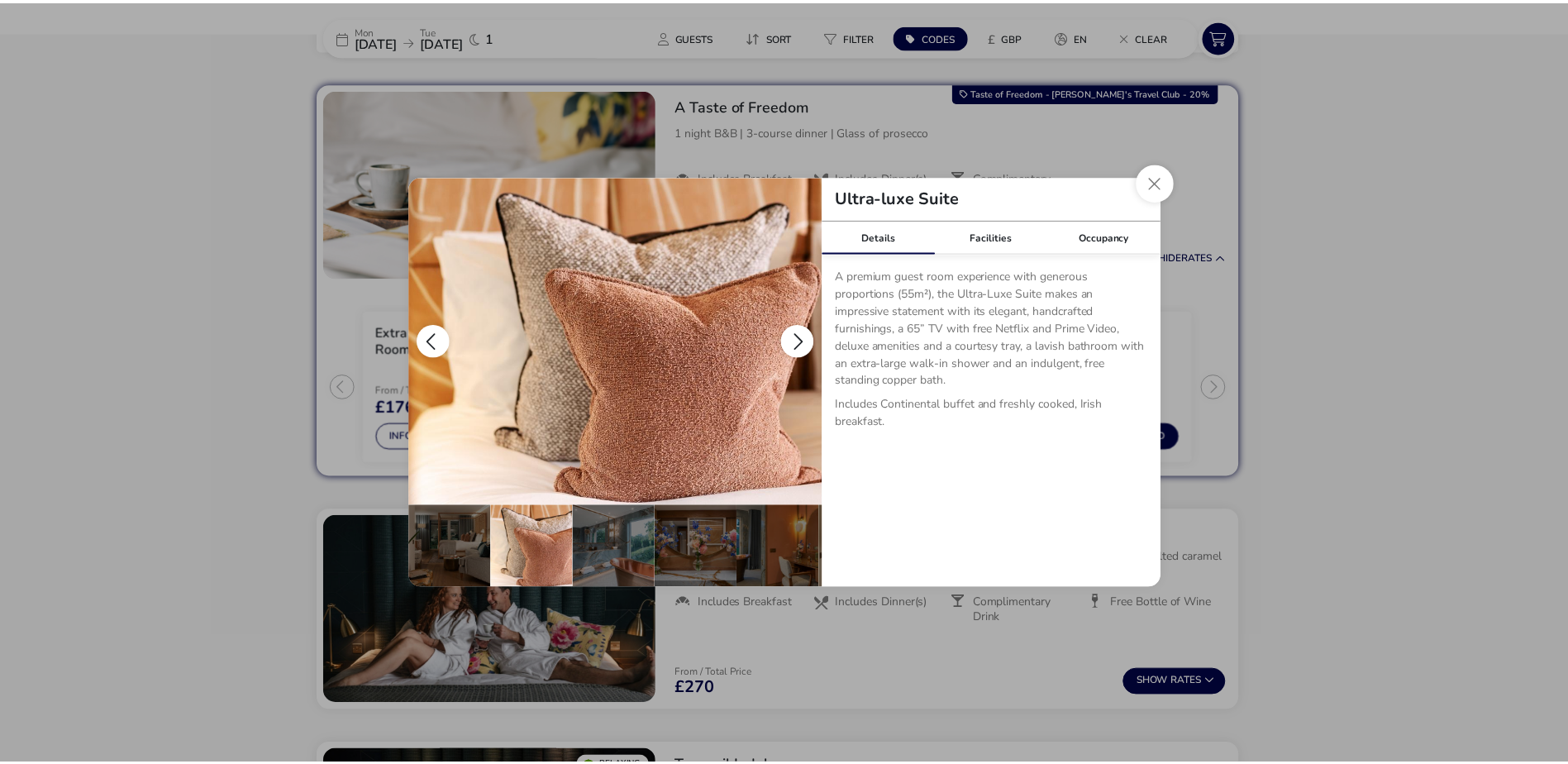
scroll to position [0, 162]
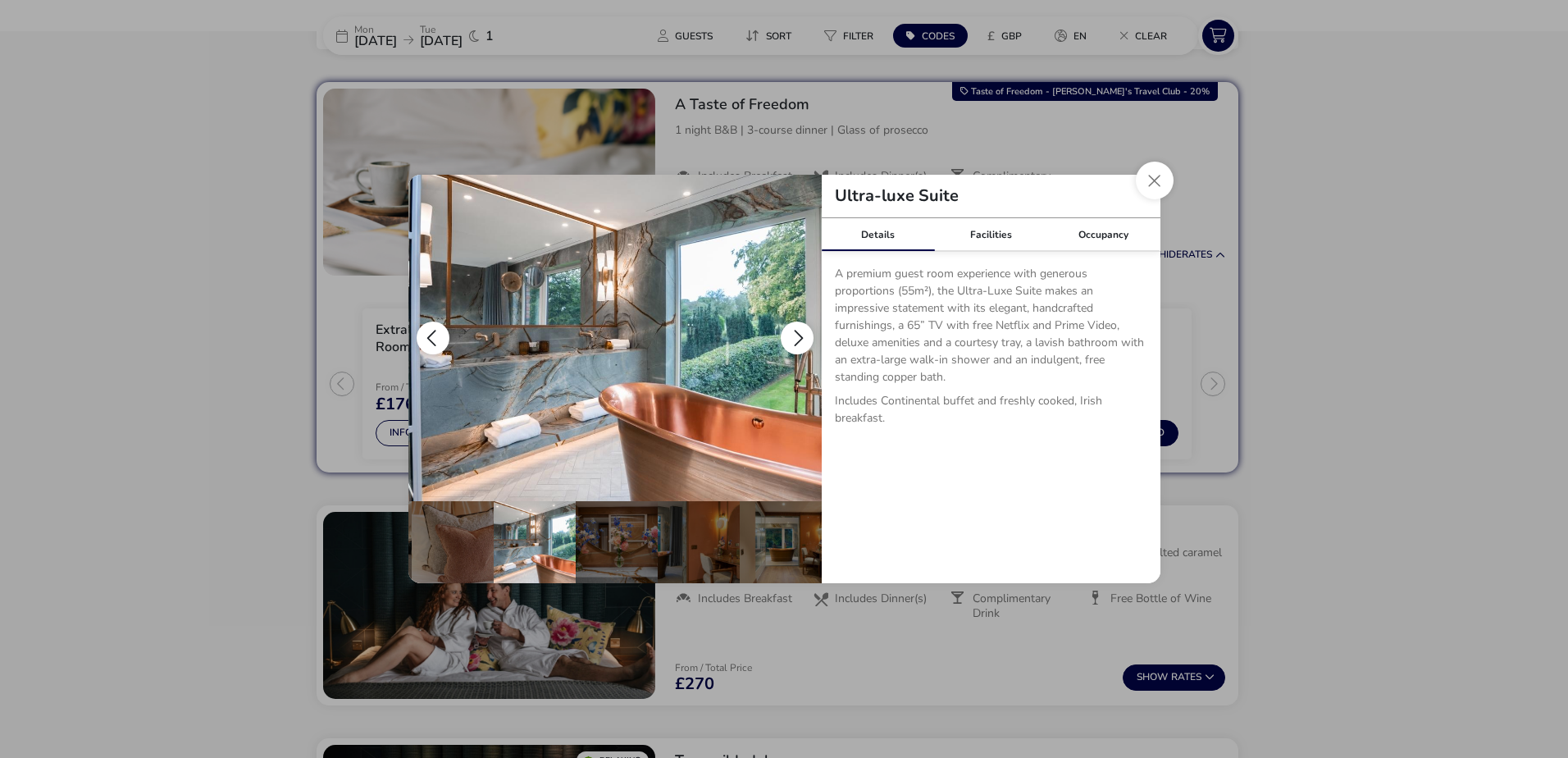
click at [796, 329] on button "details" at bounding box center [798, 338] width 33 height 33
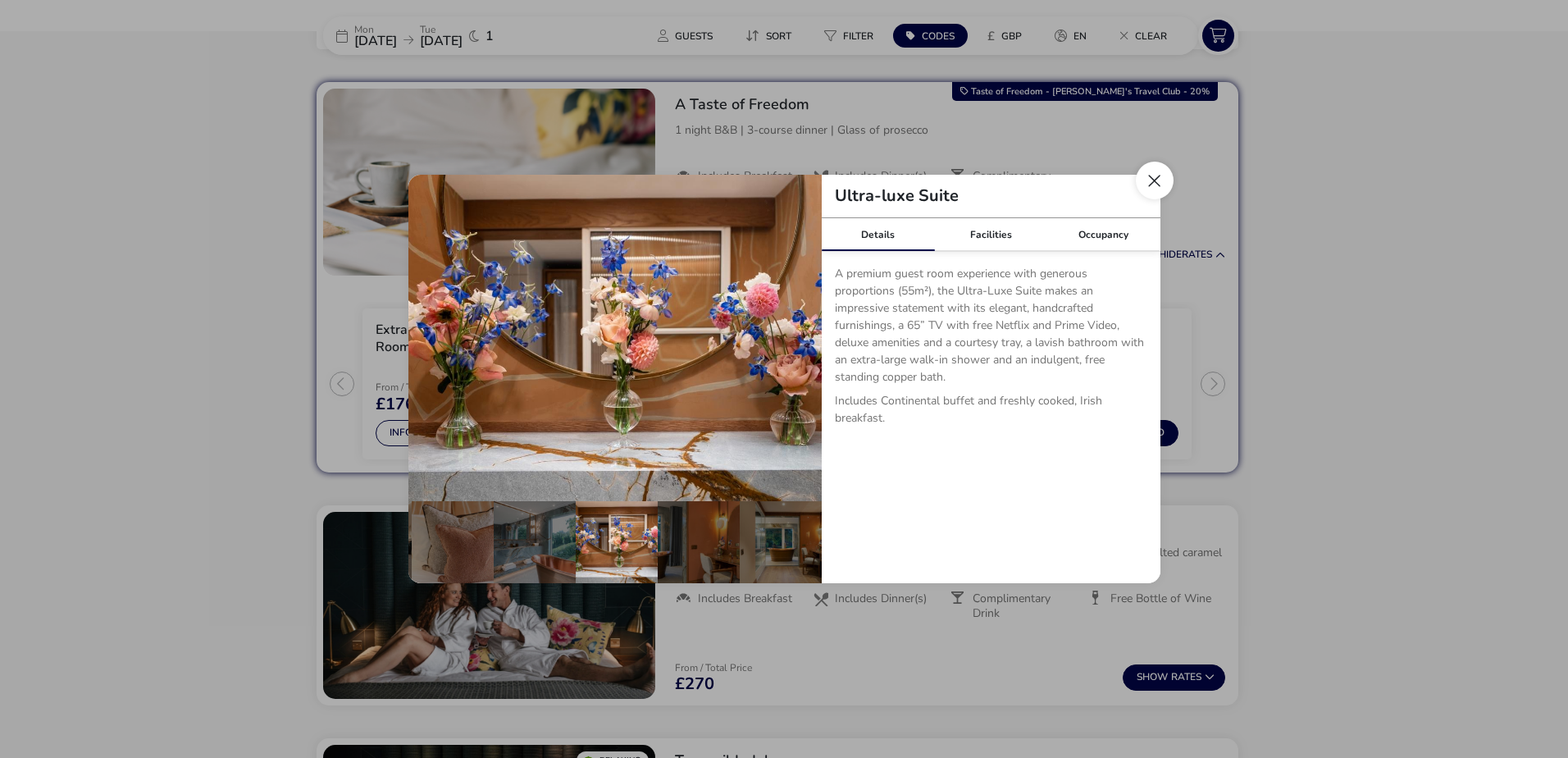
click at [1151, 178] on button "Close dialog" at bounding box center [1154, 180] width 38 height 38
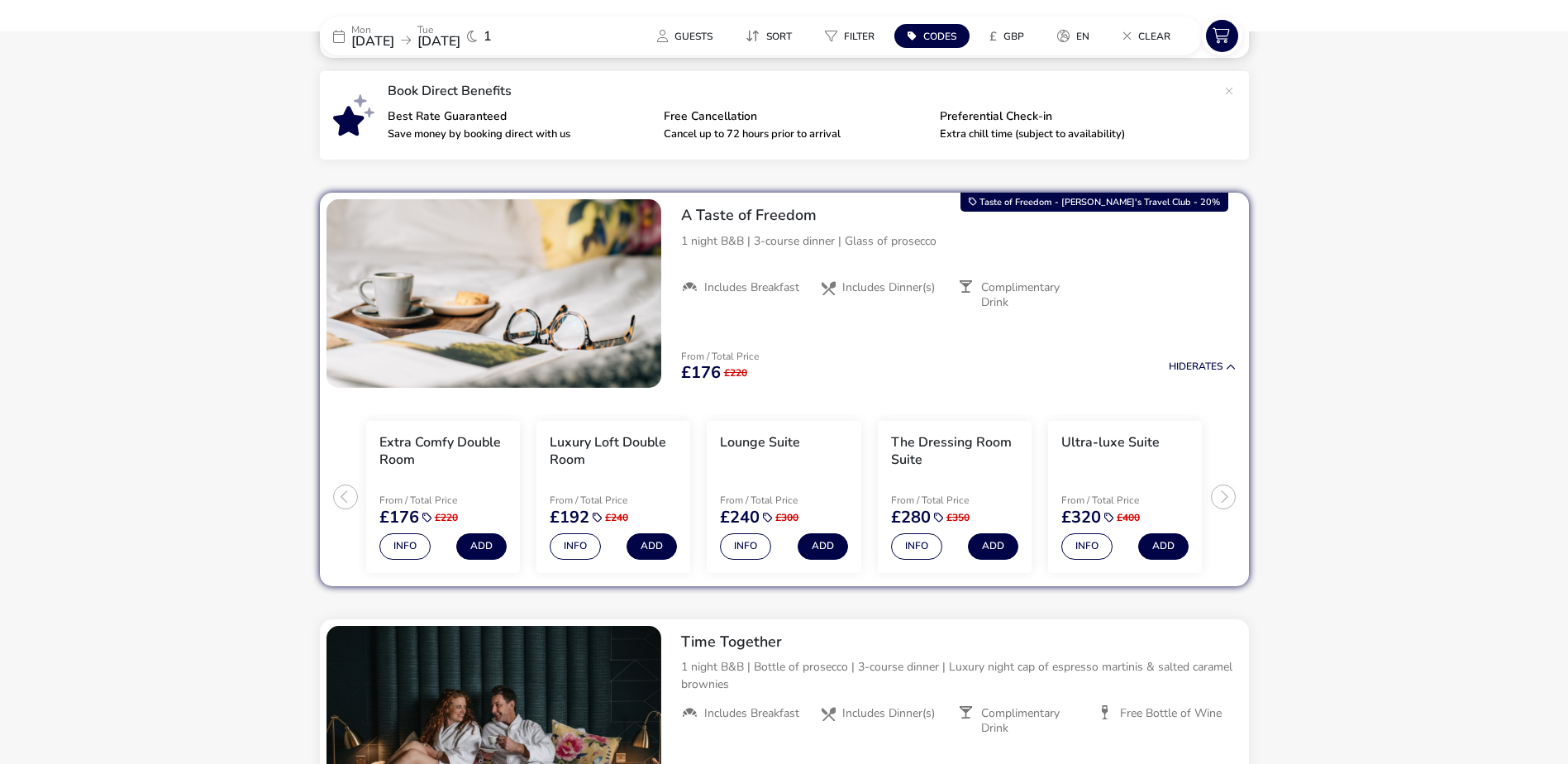
scroll to position [578, 0]
